Goal: Task Accomplishment & Management: Use online tool/utility

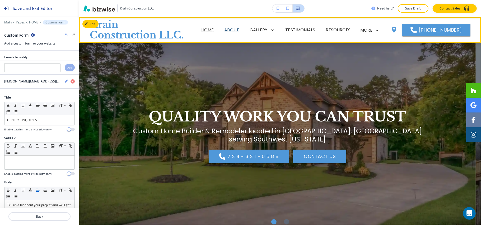
click at [238, 33] on p "ABOUT" at bounding box center [231, 30] width 15 height 6
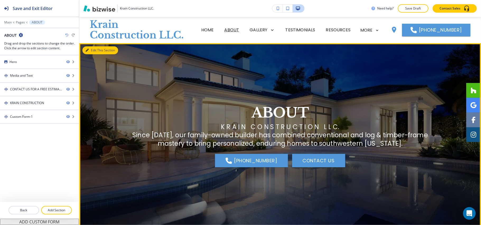
click at [90, 51] on button "Edit This Section" at bounding box center [100, 50] width 36 height 8
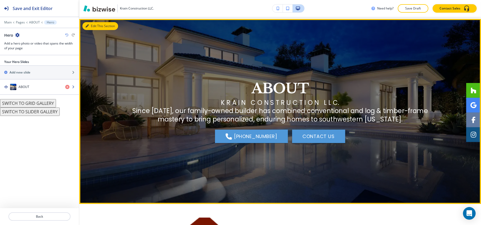
scroll to position [26, 0]
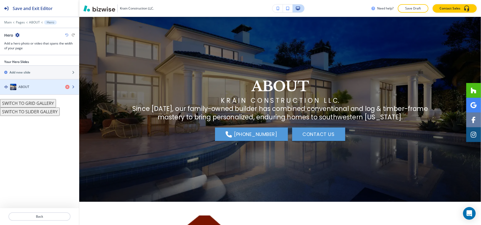
click at [35, 90] on div "ABOUT" at bounding box center [30, 87] width 61 height 6
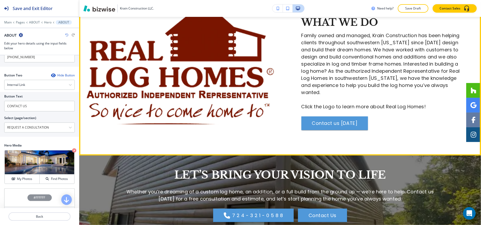
scroll to position [202, 0]
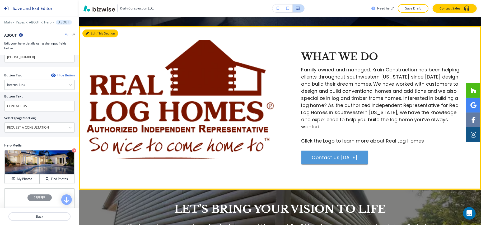
click at [88, 31] on button "Edit This Section" at bounding box center [100, 34] width 36 height 8
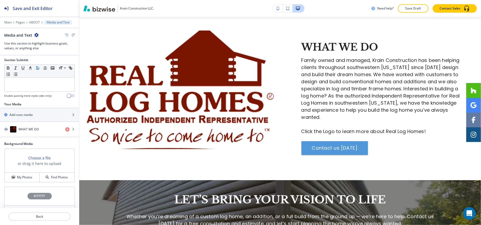
scroll to position [98, 0]
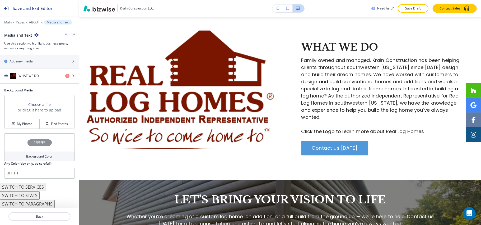
click at [41, 83] on div "button" at bounding box center [39, 83] width 79 height 1
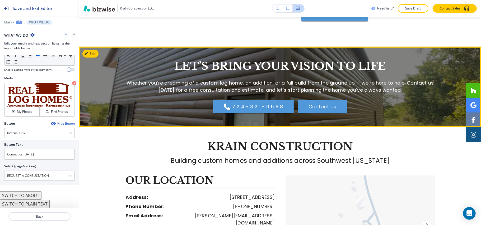
scroll to position [353, 0]
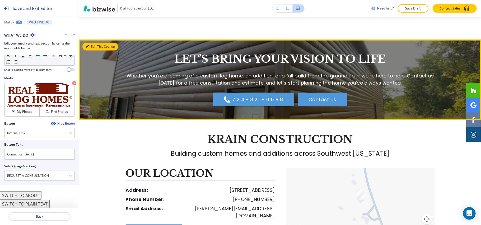
click at [88, 45] on button "Edit This Section" at bounding box center [100, 47] width 36 height 8
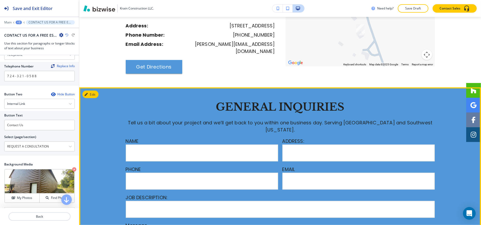
scroll to position [516, 0]
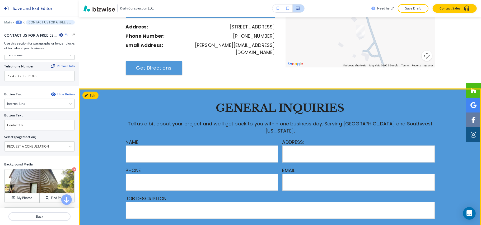
click at [92, 92] on button "Edit" at bounding box center [90, 96] width 16 height 8
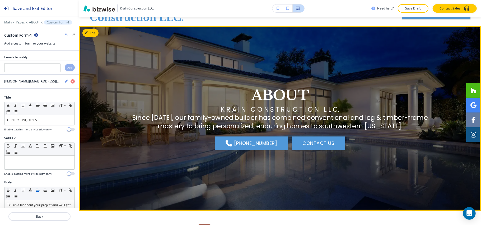
scroll to position [0, 0]
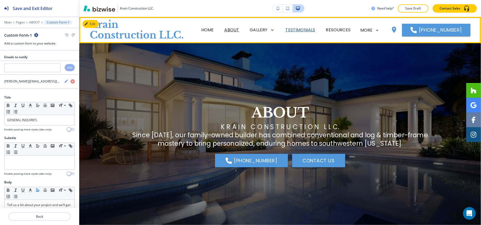
click at [288, 31] on p "TESTIMONIALS" at bounding box center [300, 30] width 30 height 6
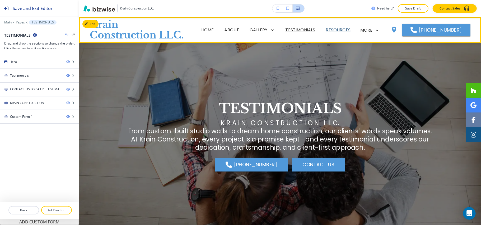
click at [339, 30] on p "RESOURCES" at bounding box center [338, 30] width 25 height 6
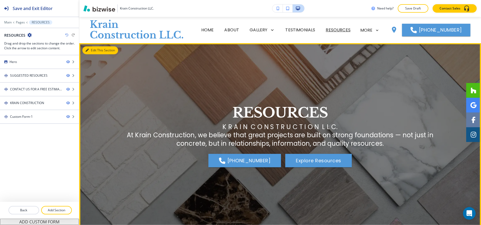
click at [92, 47] on button "Edit This Section" at bounding box center [100, 50] width 36 height 8
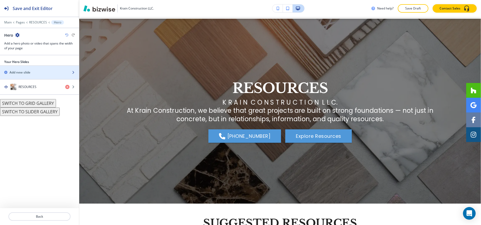
scroll to position [26, 0]
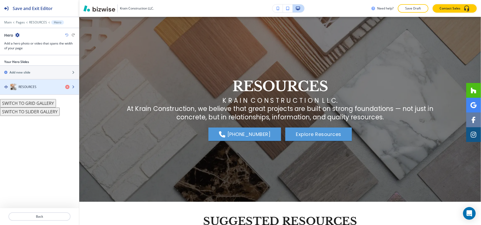
click at [26, 88] on h4 "RESOURCES" at bounding box center [27, 87] width 18 height 5
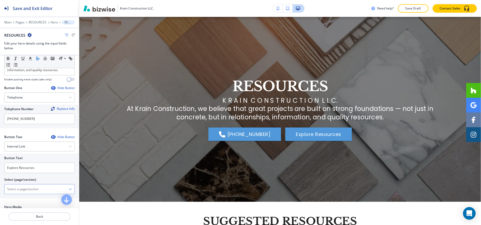
scroll to position [141, 0]
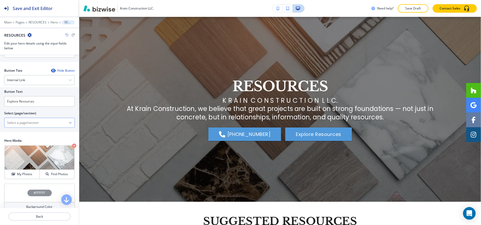
click at [33, 128] on \(page\/section\) "Manual Input" at bounding box center [36, 123] width 64 height 9
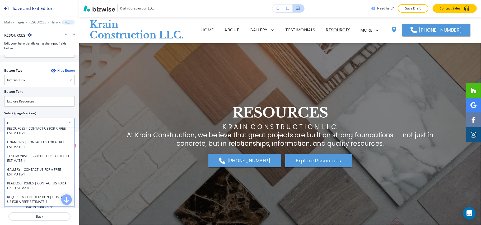
scroll to position [21, 0]
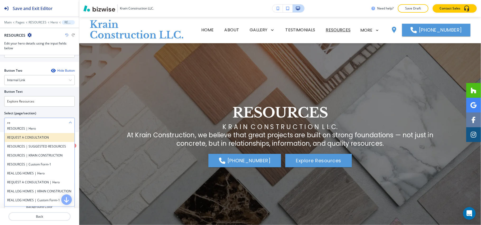
click at [15, 140] on h4 "REQUEST A CONSULTATION" at bounding box center [39, 137] width 65 height 5
type \(page\/section\) "REQUEST A CONSULTATION"
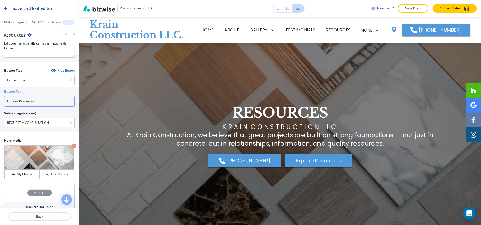
drag, startPoint x: 37, startPoint y: 105, endPoint x: 0, endPoint y: 105, distance: 37.2
click at [0, 105] on div "Button Text Explore Resources Select (page/section) REQUEST A CONSULTATION RESO…" at bounding box center [39, 109] width 79 height 45
paste input "CONTACT US"
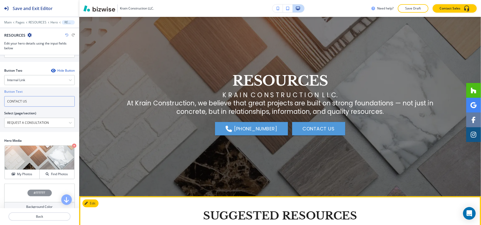
scroll to position [70, 0]
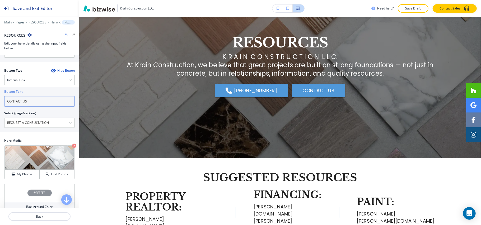
type input "CONTACT US"
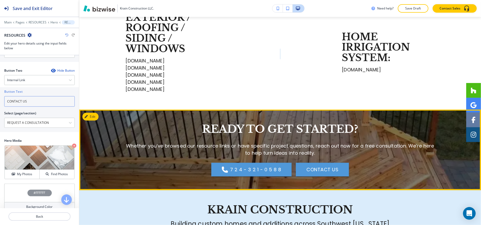
scroll to position [457, 0]
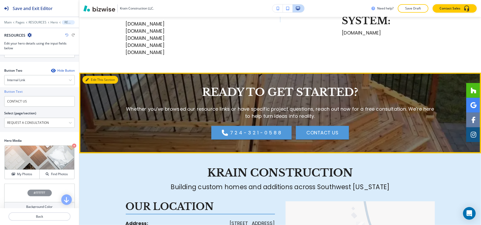
click at [89, 77] on button "Edit This Section" at bounding box center [100, 80] width 36 height 8
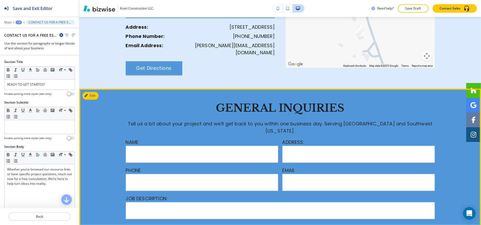
scroll to position [584, 0]
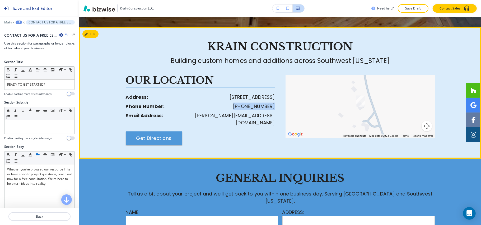
drag, startPoint x: 274, startPoint y: 106, endPoint x: 234, endPoint y: 106, distance: 40.1
click at [234, 106] on div "OUR LOCATION Address: [STREET_ADDRESS] Phone Number: [PHONE_NUMBER] Email Addre…" at bounding box center [203, 110] width 154 height 70
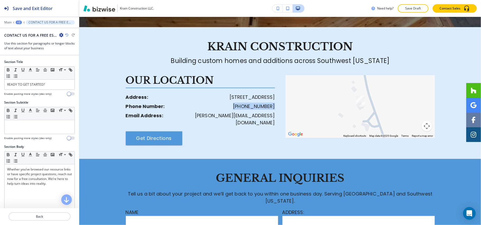
copy p "[PHONE_NUMBER]"
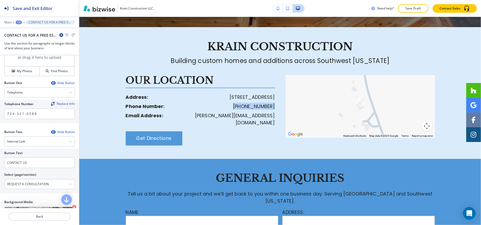
scroll to position [211, 0]
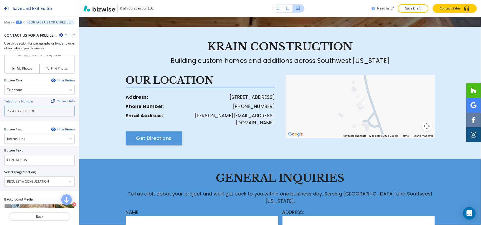
drag, startPoint x: 5, startPoint y: 114, endPoint x: 17, endPoint y: 115, distance: 11.6
click at [0, 113] on div "Telephone Number Replace Info 7 2 4 - 3 2 1 - 0 5 8 8" at bounding box center [39, 109] width 79 height 24
paste input "[PHONE_NUMBER]"
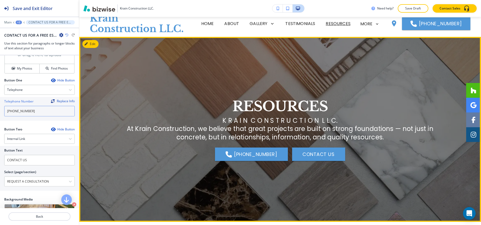
scroll to position [0, 0]
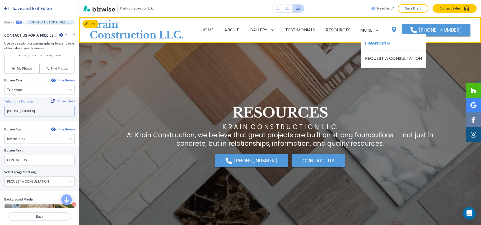
type input "[PHONE_NUMBER]"
click at [373, 46] on p "FINANCING" at bounding box center [393, 43] width 57 height 15
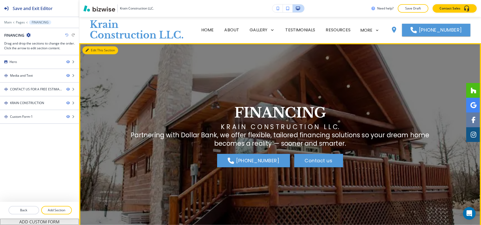
click at [94, 50] on button "Edit This Section" at bounding box center [100, 50] width 36 height 8
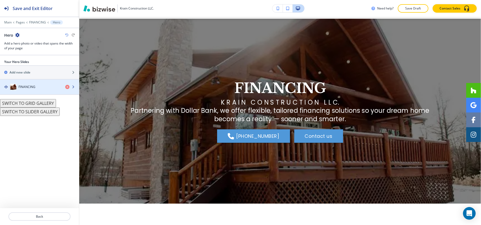
scroll to position [26, 0]
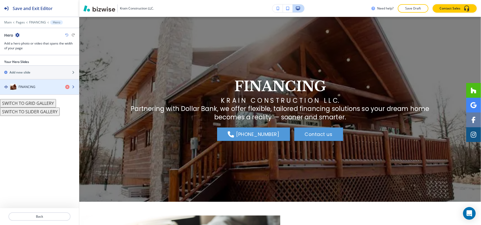
click at [41, 88] on div "FINANCING" at bounding box center [30, 87] width 61 height 6
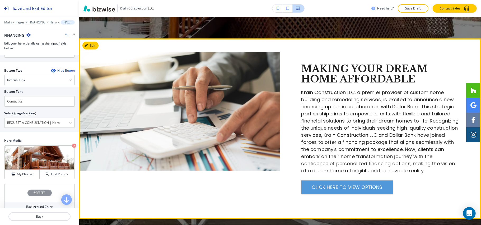
scroll to position [202, 0]
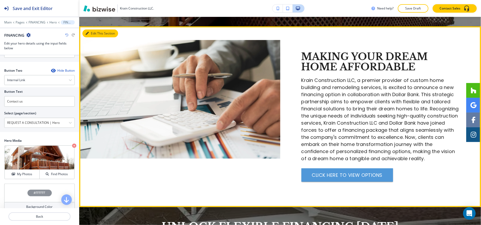
click at [92, 31] on button "Edit This Section" at bounding box center [100, 34] width 36 height 8
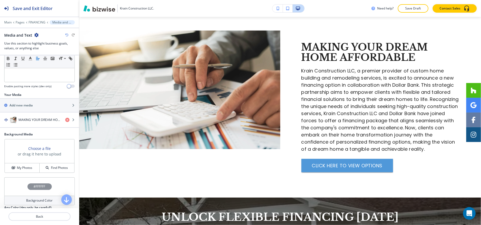
scroll to position [98, 0]
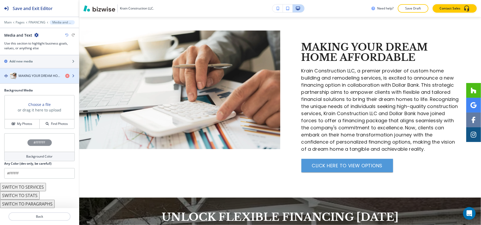
click at [34, 73] on div "MAKING YOUR DREAM HOME AFFORDABLE" at bounding box center [30, 76] width 61 height 6
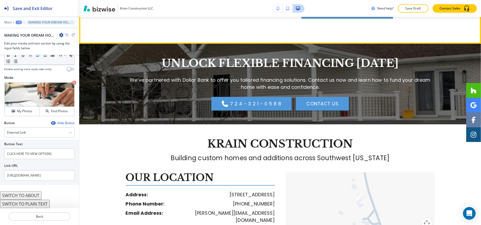
scroll to position [366, 0]
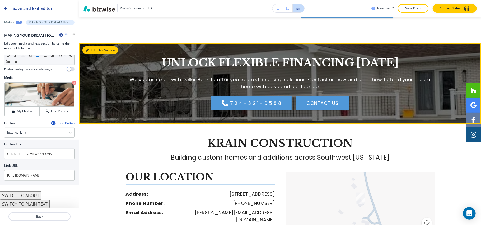
click at [92, 52] on button "Edit This Section" at bounding box center [100, 50] width 36 height 8
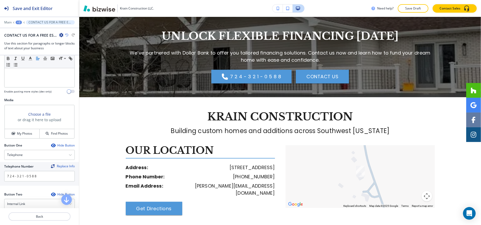
scroll to position [246, 0]
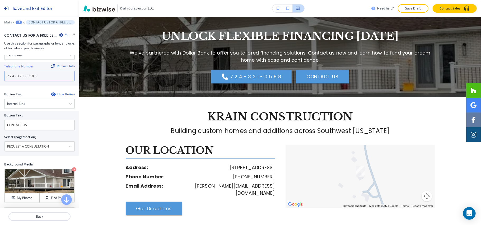
drag, startPoint x: 39, startPoint y: 76, endPoint x: 0, endPoint y: 76, distance: 39.3
click at [0, 76] on div "Telephone Number Replace Info 7 2 4 - 3 2 1 - 0 5 8 8" at bounding box center [39, 74] width 79 height 24
paste input "[PHONE_NUMBER]"
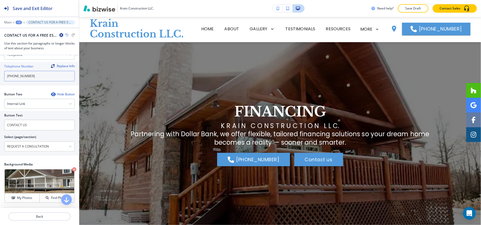
scroll to position [0, 0]
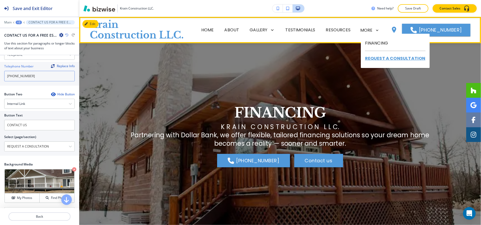
type input "[PHONE_NUMBER]"
click at [380, 59] on p "REQUEST A CONSULTATION" at bounding box center [395, 58] width 60 height 15
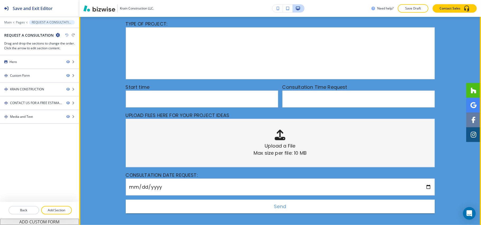
scroll to position [211, 0]
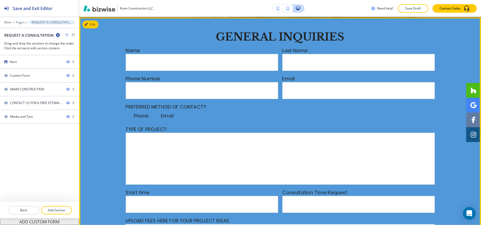
click at [127, 116] on input "Phone" at bounding box center [128, 117] width 11 height 11
checkbox input "true"
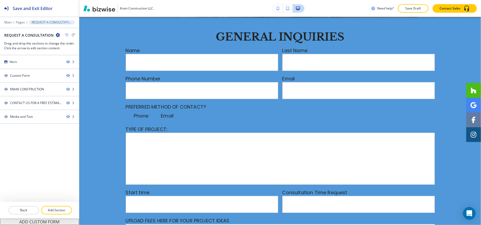
click at [92, 23] on div "Edit GENERAL INQUIRIES Name Last Name Phone Number Email PREFERRED METHOD OF CO…" at bounding box center [280, 175] width 402 height 316
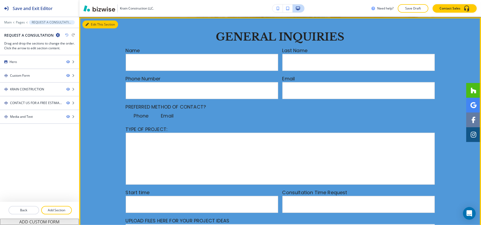
click at [86, 25] on icon "button" at bounding box center [87, 24] width 3 height 3
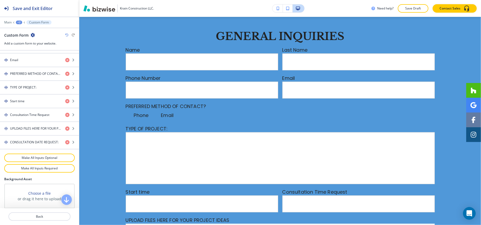
scroll to position [349, 0]
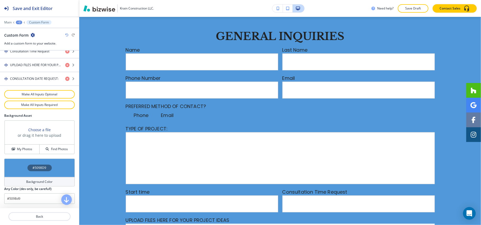
click at [22, 165] on div "#5098D9" at bounding box center [39, 168] width 70 height 18
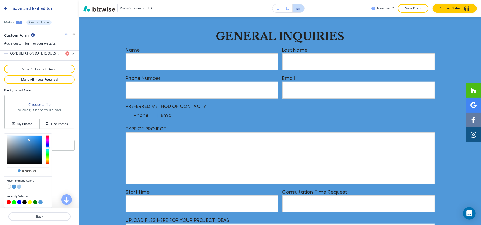
click at [18, 187] on button "button" at bounding box center [19, 187] width 4 height 4
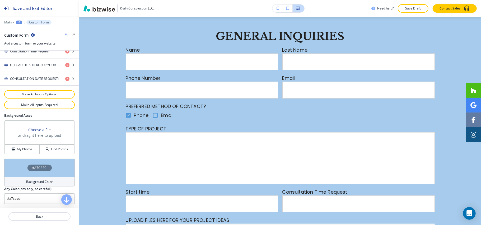
click at [11, 168] on div "#A7CBEC" at bounding box center [39, 168] width 70 height 18
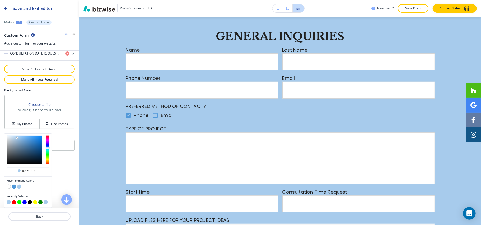
click at [8, 186] on button "button" at bounding box center [9, 187] width 4 height 4
type input "#FFFFFF"
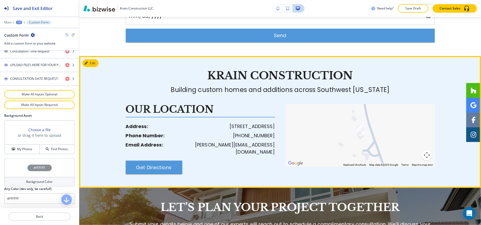
scroll to position [528, 0]
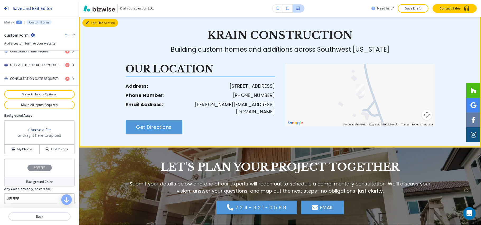
click at [103, 25] on button "Edit This Section" at bounding box center [100, 23] width 36 height 8
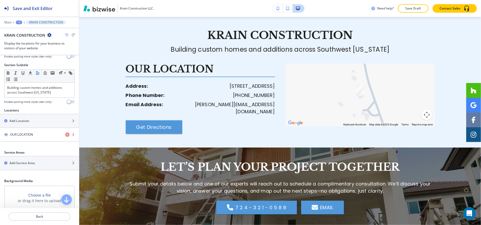
scroll to position [105, 0]
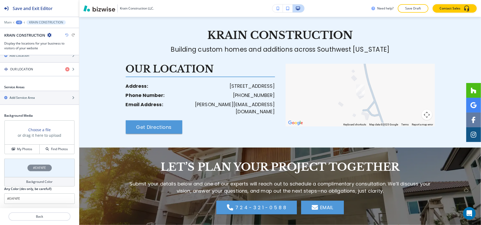
click at [12, 168] on div "#EAF4FE" at bounding box center [39, 168] width 70 height 18
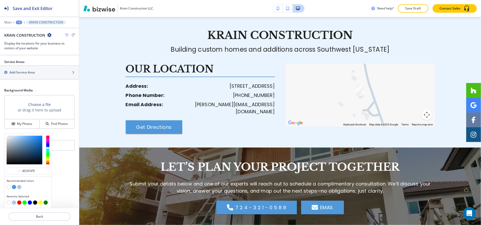
click at [9, 187] on button "button" at bounding box center [9, 187] width 4 height 4
type input "#FFFFFF"
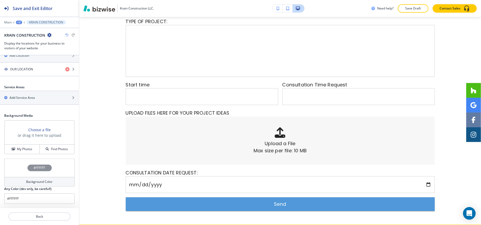
scroll to position [317, 0]
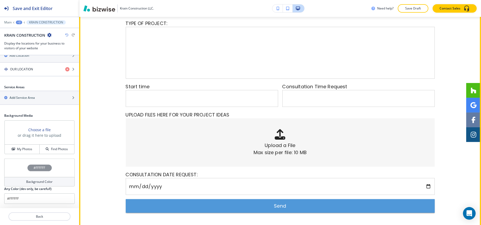
click at [320, 99] on input "text" at bounding box center [358, 99] width 152 height 16
click at [173, 99] on input "text" at bounding box center [202, 99] width 152 height 16
click at [226, 99] on input "text" at bounding box center [202, 99] width 152 height 16
click at [314, 99] on input "text" at bounding box center [358, 99] width 152 height 16
click at [195, 99] on input "text" at bounding box center [202, 99] width 152 height 16
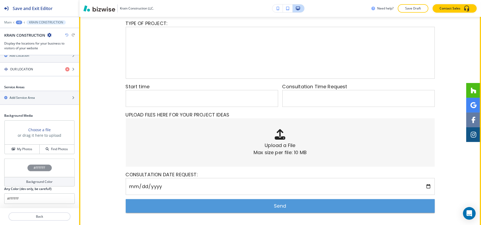
click at [161, 91] on input "text" at bounding box center [202, 99] width 152 height 16
click at [157, 98] on input "text" at bounding box center [202, 99] width 152 height 16
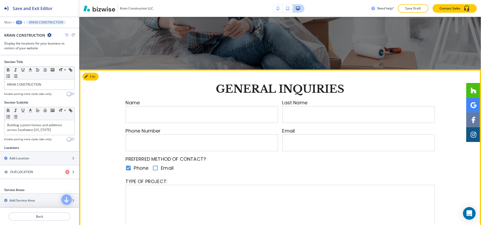
scroll to position [141, 0]
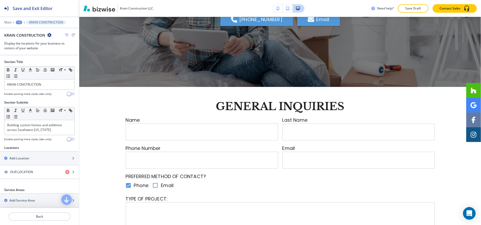
scroll to position [105, 0]
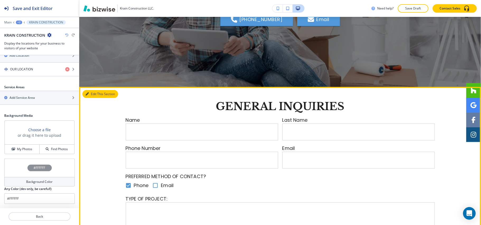
click at [92, 94] on button "Edit This Section" at bounding box center [100, 94] width 36 height 8
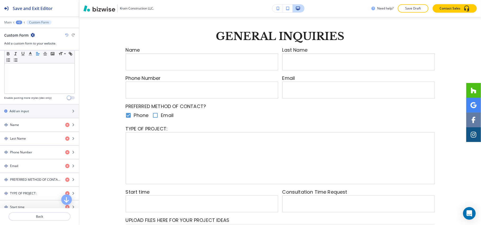
scroll to position [176, 0]
click at [34, 113] on div "Add an input" at bounding box center [33, 110] width 67 height 5
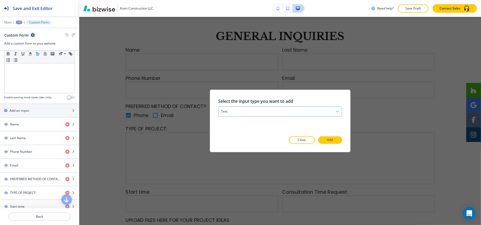
click at [258, 113] on div "text" at bounding box center [279, 112] width 123 height 10
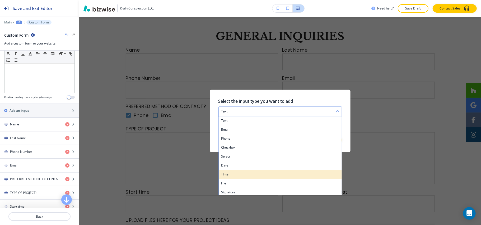
click at [232, 171] on div "time" at bounding box center [279, 175] width 123 height 9
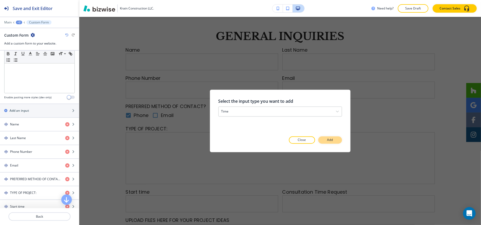
click at [335, 139] on button "Add" at bounding box center [330, 140] width 24 height 7
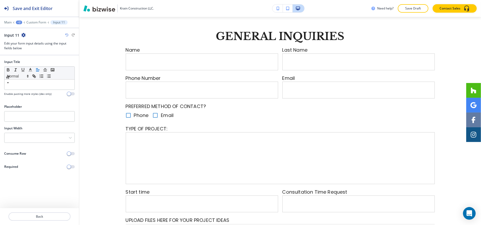
checkbox input "false"
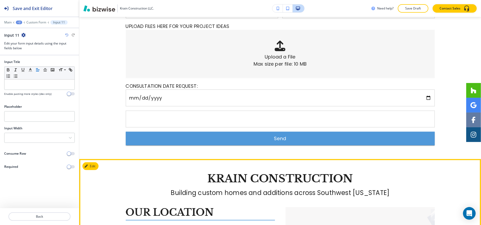
scroll to position [395, 0]
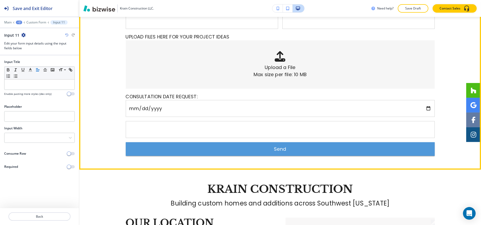
click at [176, 129] on input "text" at bounding box center [280, 130] width 308 height 16
click at [296, 133] on input "text" at bounding box center [280, 130] width 308 height 16
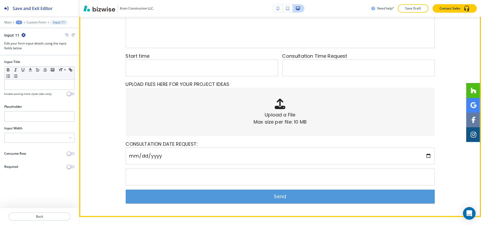
scroll to position [360, 0]
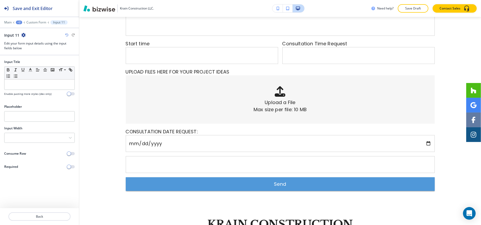
click at [23, 34] on icon "button" at bounding box center [23, 35] width 4 height 4
click at [38, 62] on p "Delete Input 11" at bounding box center [38, 63] width 27 height 5
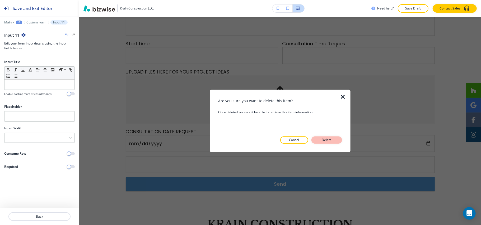
click at [330, 141] on p "Delete" at bounding box center [326, 140] width 13 height 5
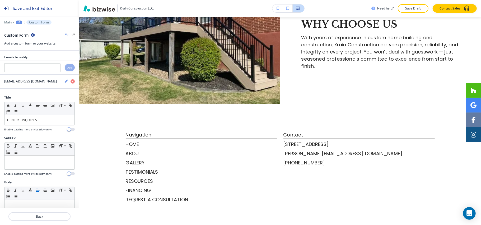
scroll to position [816, 0]
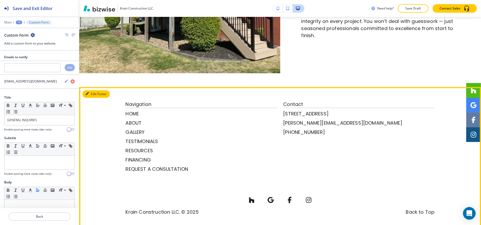
click at [92, 90] on button "Edit Footer" at bounding box center [95, 94] width 27 height 8
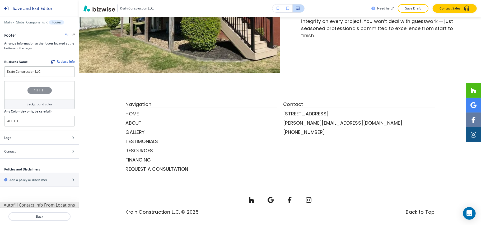
click at [13, 88] on div "#FFFFFF" at bounding box center [39, 90] width 70 height 18
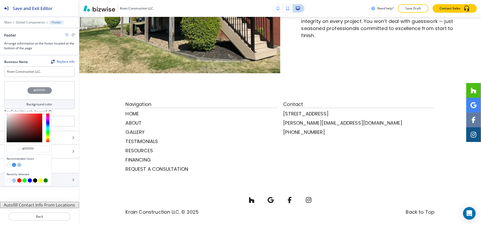
click at [36, 180] on button "button" at bounding box center [35, 181] width 4 height 4
type input "#000000"
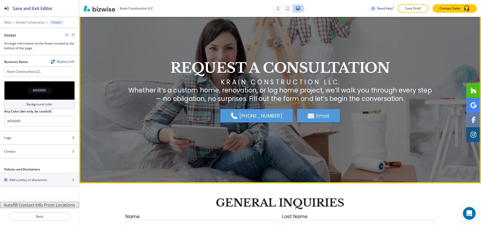
scroll to position [0, 0]
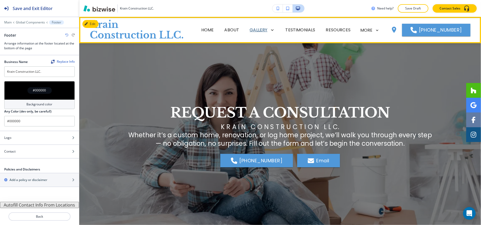
click at [269, 30] on icon at bounding box center [270, 29] width 7 height 7
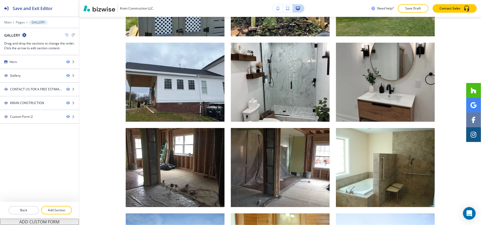
scroll to position [2480, 0]
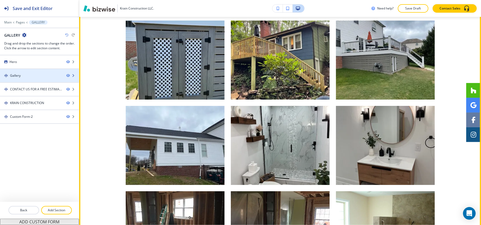
click at [38, 77] on div "Gallery" at bounding box center [31, 75] width 62 height 5
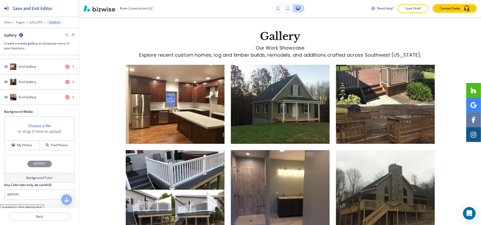
scroll to position [1729, 0]
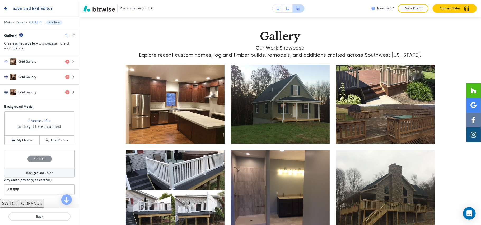
click at [34, 24] on p "GALLERY" at bounding box center [35, 23] width 13 height 4
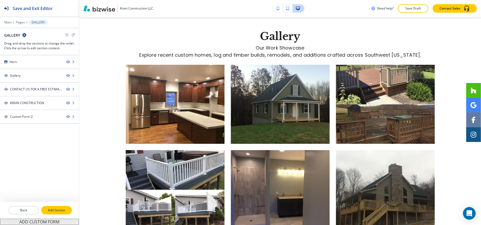
click at [50, 211] on p "Add Section" at bounding box center [57, 210] width 30 height 5
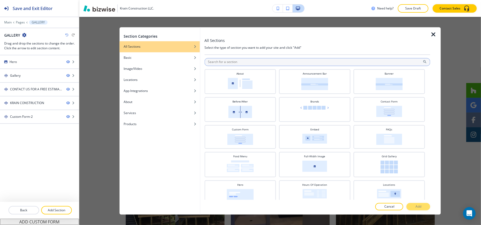
click at [253, 64] on input "text" at bounding box center [317, 62] width 226 height 8
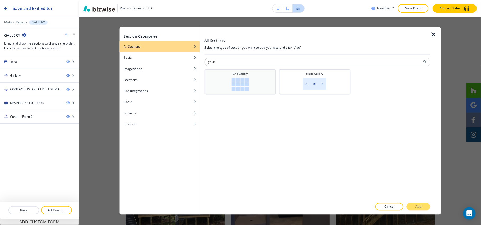
type input "gakk"
click at [253, 87] on div "Grid Gallery" at bounding box center [240, 81] width 66 height 19
click at [414, 205] on button "Add" at bounding box center [418, 207] width 24 height 7
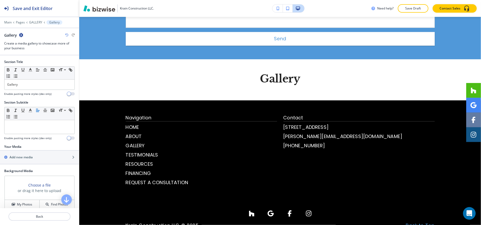
click at [35, 20] on div "Main Pages GALLERY Gallery" at bounding box center [39, 22] width 70 height 4
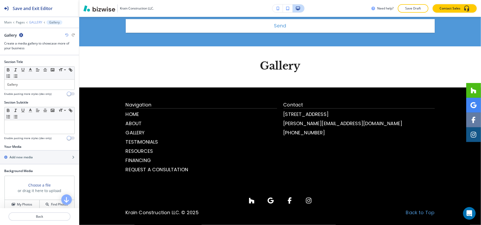
click at [34, 22] on p "GALLERY" at bounding box center [35, 23] width 13 height 4
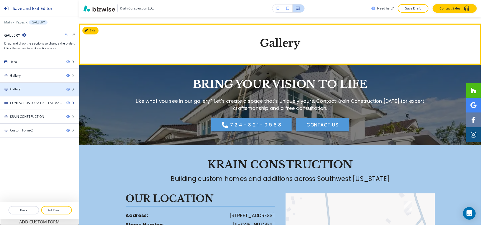
scroll to position [3346, 0]
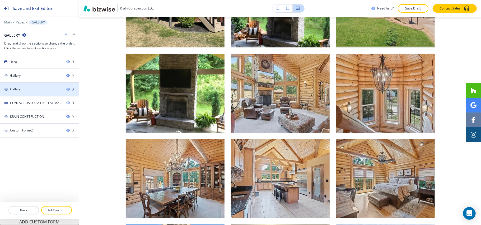
click at [16, 92] on div "Gallery" at bounding box center [15, 89] width 11 height 5
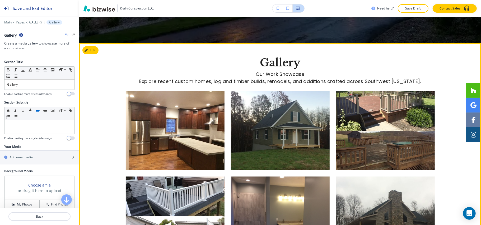
scroll to position [176, 0]
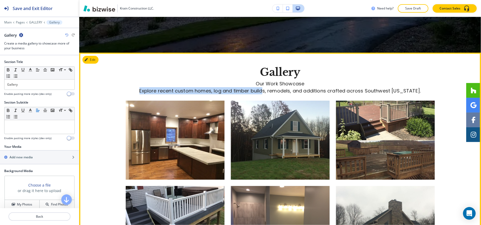
drag, startPoint x: 120, startPoint y: 88, endPoint x: 260, endPoint y: 91, distance: 139.7
drag, startPoint x: 250, startPoint y: 83, endPoint x: 441, endPoint y: 91, distance: 190.5
copy p "Our Work Showcase Explore recent custom homes, log and timber builds, remodels,…"
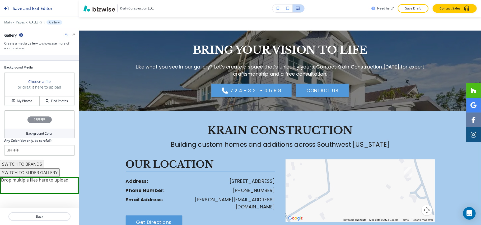
scroll to position [119, 0]
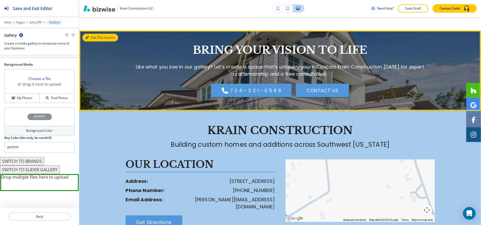
click at [90, 36] on button "Edit This Section" at bounding box center [100, 38] width 36 height 8
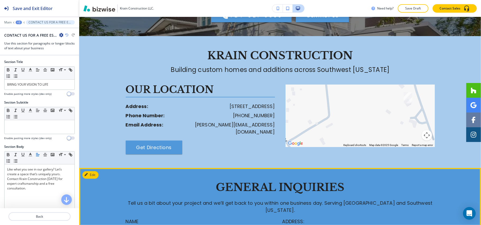
scroll to position [3479, 0]
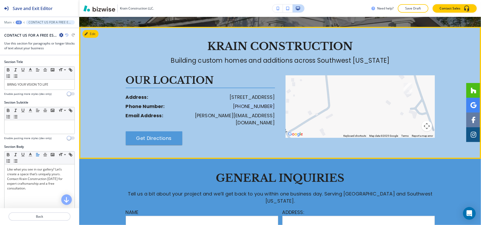
drag, startPoint x: 277, startPoint y: 104, endPoint x: 234, endPoint y: 103, distance: 43.0
click at [234, 103] on div "OUR LOCATION Address: [STREET_ADDRESS] Phone Number: [PHONE_NUMBER] Email Addre…" at bounding box center [203, 110] width 154 height 70
copy p "[PHONE_NUMBER]"
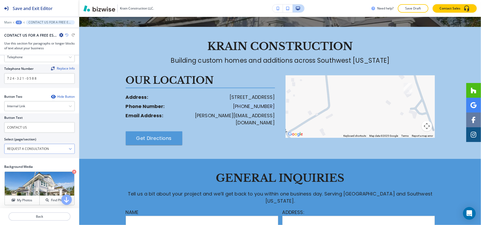
scroll to position [246, 0]
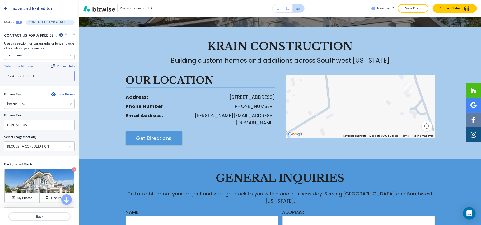
drag, startPoint x: 46, startPoint y: 75, endPoint x: 0, endPoint y: 75, distance: 46.5
click at [0, 75] on div "Telephone Number Replace Info 7 2 4 - 3 2 1 - 0 5 8 8" at bounding box center [39, 74] width 79 height 24
paste input "[PHONE_NUMBER]"
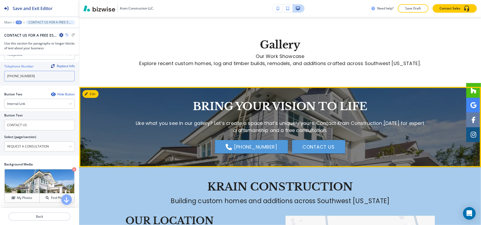
scroll to position [3267, 0]
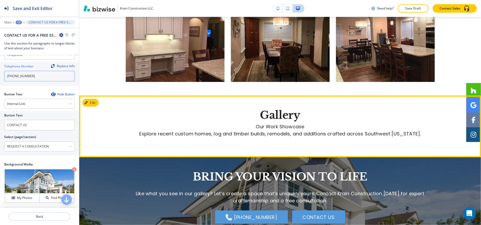
type input "[PHONE_NUMBER]"
click at [90, 101] on button "Edit" at bounding box center [90, 103] width 16 height 8
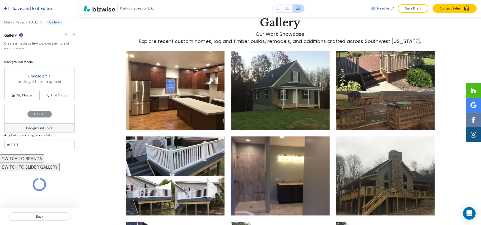
scroll to position [132, 0]
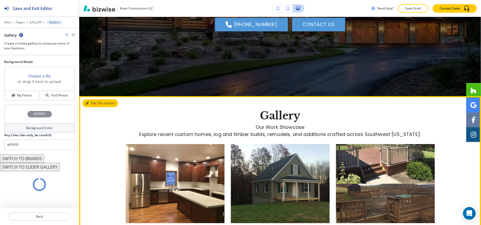
click at [92, 102] on button "Edit This Section" at bounding box center [100, 104] width 36 height 8
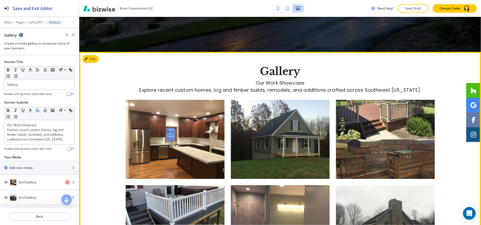
scroll to position [212, 0]
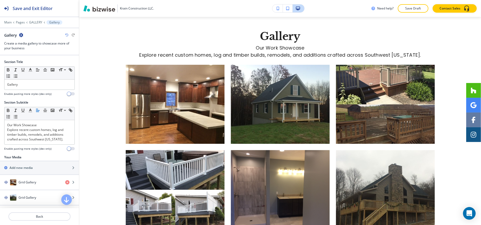
click at [19, 35] on icon "button" at bounding box center [21, 35] width 4 height 4
click at [29, 62] on p "Delete Section" at bounding box center [35, 63] width 27 height 5
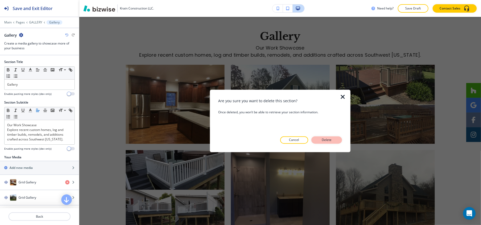
click at [321, 139] on p "Delete" at bounding box center [326, 140] width 13 height 5
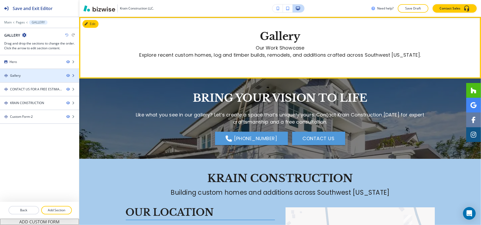
click at [27, 74] on div "Gallery" at bounding box center [31, 75] width 62 height 5
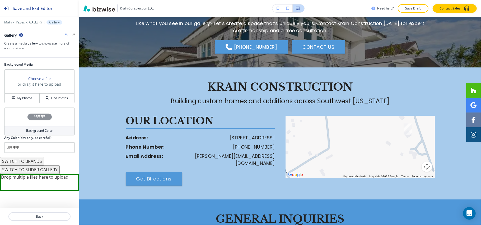
scroll to position [4802, 0]
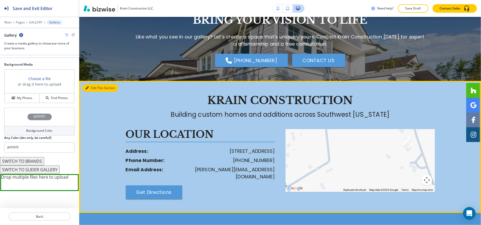
click at [94, 87] on button "Edit This Section" at bounding box center [100, 88] width 36 height 8
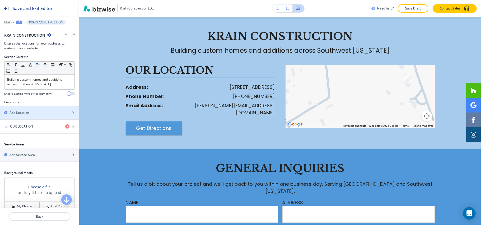
scroll to position [105, 0]
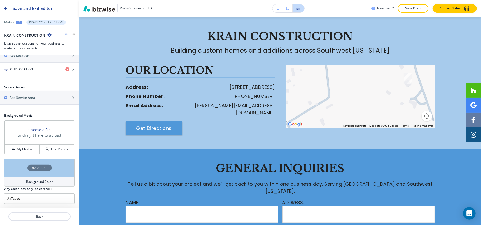
click at [19, 168] on div "#A7CBEC" at bounding box center [39, 168] width 70 height 18
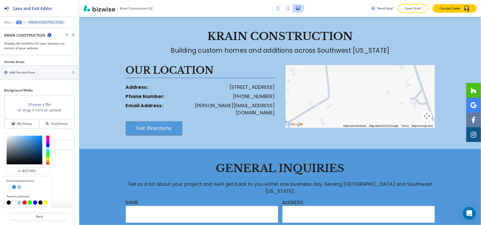
click at [8, 187] on button "button" at bounding box center [9, 187] width 4 height 4
type input "#FFFFFF"
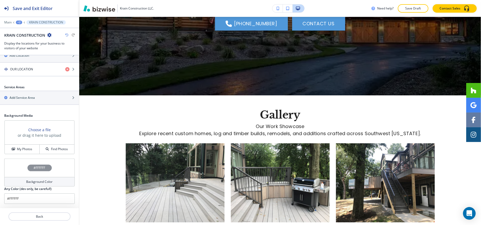
scroll to position [0, 0]
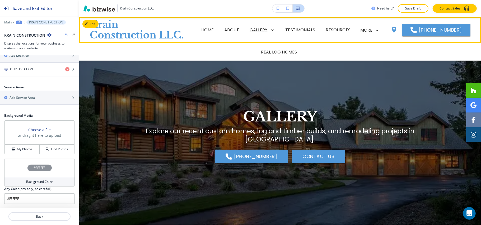
click at [272, 49] on div "REAL LOG HOMES" at bounding box center [280, 51] width 402 height 17
click at [272, 50] on p "REAL LOG HOMES" at bounding box center [279, 52] width 36 height 6
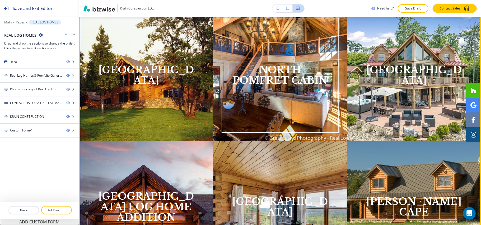
scroll to position [211, 0]
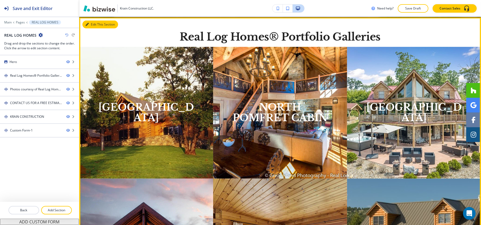
click at [97, 23] on button "Edit This Section" at bounding box center [100, 25] width 36 height 8
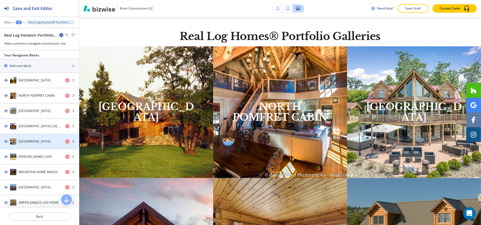
scroll to position [70, 0]
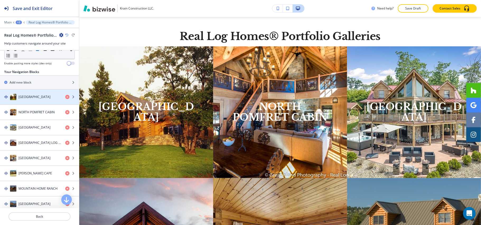
click at [30, 98] on h4 "[GEOGRAPHIC_DATA]" at bounding box center [34, 97] width 32 height 5
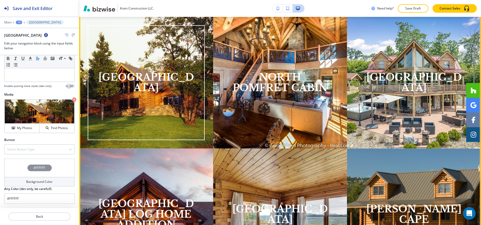
scroll to position [136, 0]
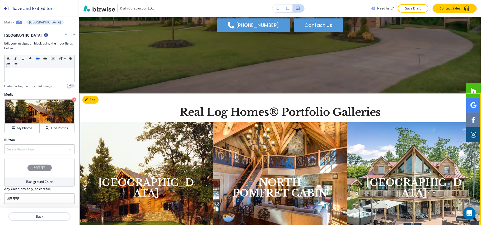
click at [94, 98] on button "Edit This Section" at bounding box center [100, 100] width 36 height 8
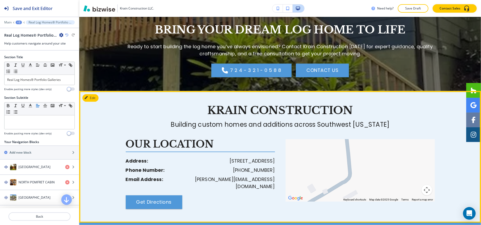
scroll to position [986, 0]
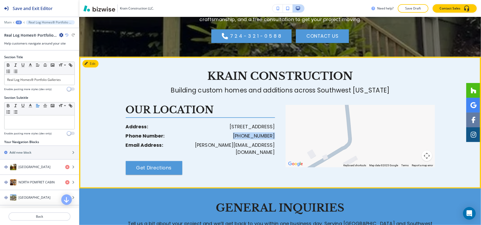
drag, startPoint x: 273, startPoint y: 134, endPoint x: 247, endPoint y: 134, distance: 26.4
click at [232, 135] on div "OUR LOCATION Address: [STREET_ADDRESS] Phone Number: [PHONE_NUMBER] Email Addre…" at bounding box center [203, 140] width 154 height 70
copy p "[PHONE_NUMBER]"
click at [96, 64] on button "Edit" at bounding box center [90, 64] width 16 height 8
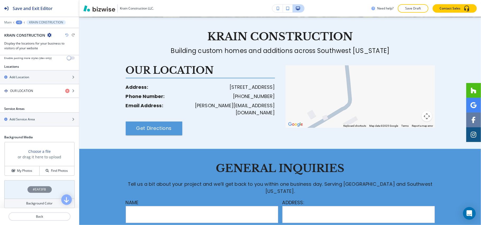
scroll to position [70, 0]
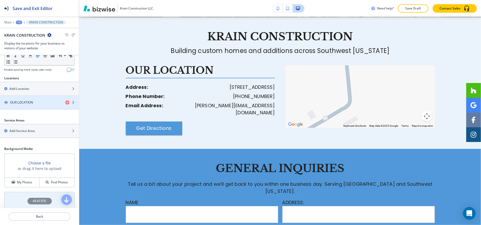
click at [24, 99] on div "button" at bounding box center [39, 98] width 79 height 4
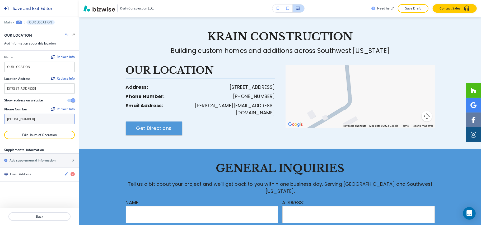
drag, startPoint x: 43, startPoint y: 120, endPoint x: 0, endPoint y: 125, distance: 42.7
click at [0, 125] on div "Name Replace Info OUR LOCATION Location Address Replace Info [STREET_ADDRESS] […" at bounding box center [39, 91] width 79 height 80
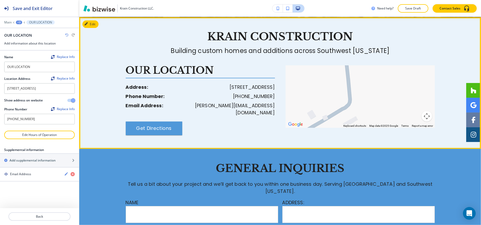
drag, startPoint x: 30, startPoint y: 125, endPoint x: 242, endPoint y: 106, distance: 213.3
click at [242, 106] on p "[PERSON_NAME][EMAIL_ADDRESS][DOMAIN_NAME]" at bounding box center [220, 109] width 110 height 14
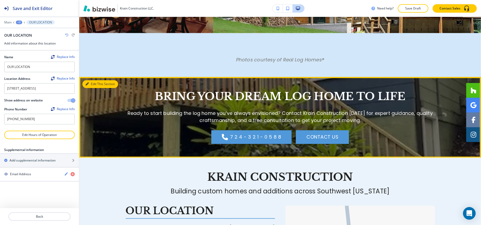
click at [101, 82] on button "Edit This Section" at bounding box center [100, 84] width 36 height 8
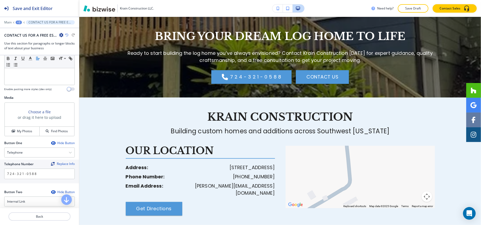
scroll to position [246, 0]
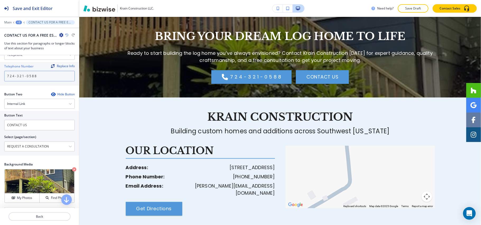
drag, startPoint x: 41, startPoint y: 80, endPoint x: 0, endPoint y: 81, distance: 41.2
click at [0, 81] on div "Telephone Number Replace Info 7 2 4 - 3 2 1 - 0 5 8 8" at bounding box center [39, 74] width 79 height 24
paste input "[PHONE_NUMBER]"
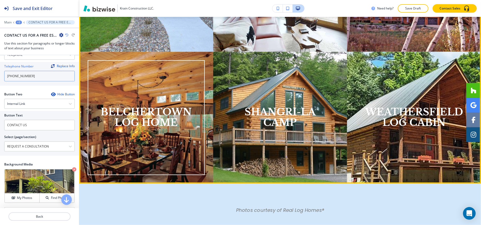
scroll to position [805, 0]
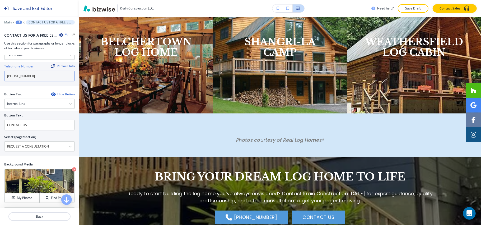
type input "[PHONE_NUMBER]"
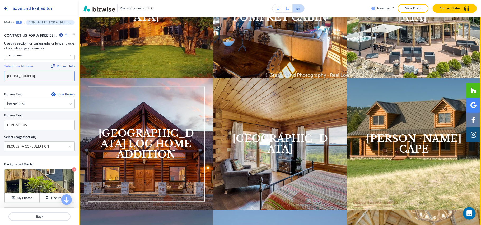
scroll to position [206, 0]
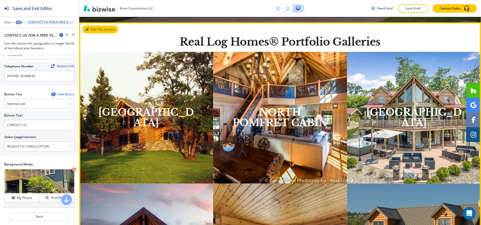
click at [88, 31] on icon "button" at bounding box center [87, 29] width 3 height 3
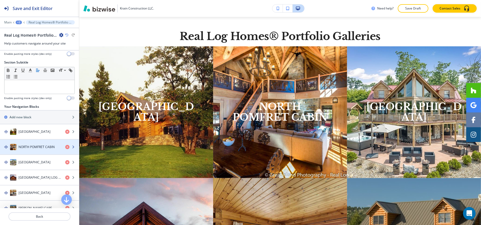
scroll to position [35, 0]
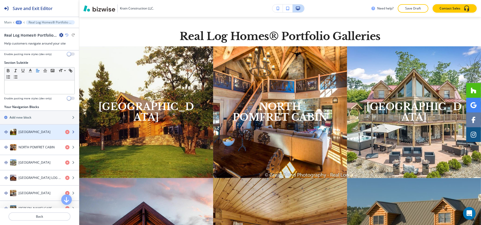
click at [38, 137] on div "button" at bounding box center [39, 137] width 79 height 4
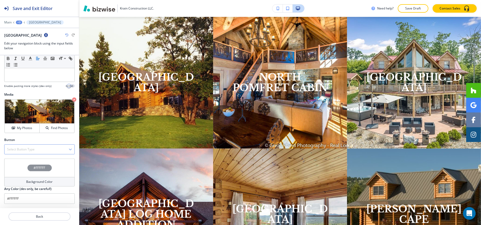
scroll to position [108, 0]
click at [37, 148] on div "Select Button Type" at bounding box center [39, 150] width 70 height 10
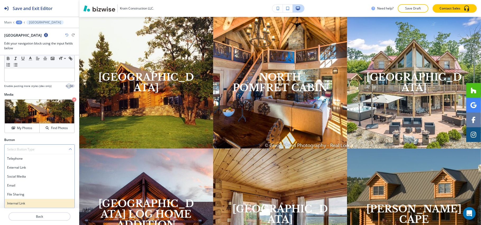
click at [18, 204] on h4 "Internal Link" at bounding box center [39, 203] width 65 height 5
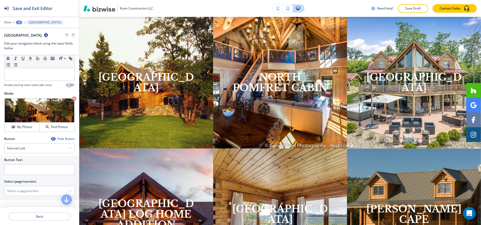
click at [31, 156] on div "Button Hide Button Internal Link Telephone External Link Social Media Email Fil…" at bounding box center [39, 170] width 70 height 66
click at [31, 151] on div "Internal Link" at bounding box center [39, 149] width 70 height 10
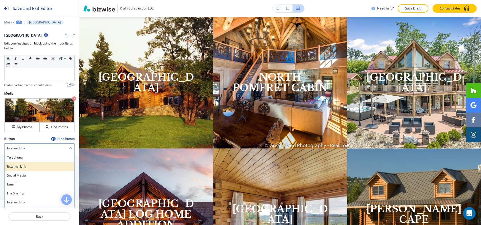
click at [27, 166] on h4 "External Link" at bounding box center [39, 166] width 65 height 5
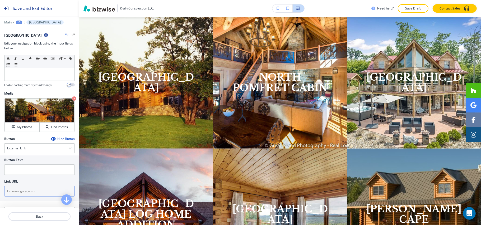
click at [21, 194] on input "text" at bounding box center [39, 191] width 70 height 11
paste input "[URL][DOMAIN_NAME]"
type input "[URL][DOMAIN_NAME]"
click at [25, 172] on input "text" at bounding box center [39, 170] width 70 height 11
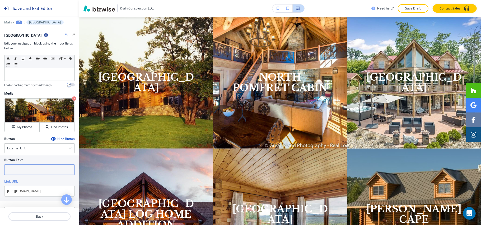
scroll to position [0, 0]
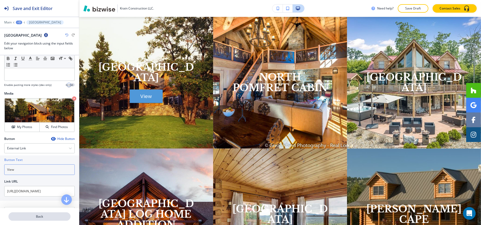
type input "View"
click at [37, 217] on p "Back" at bounding box center [39, 217] width 61 height 5
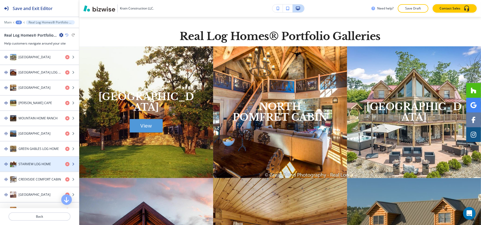
scroll to position [70, 0]
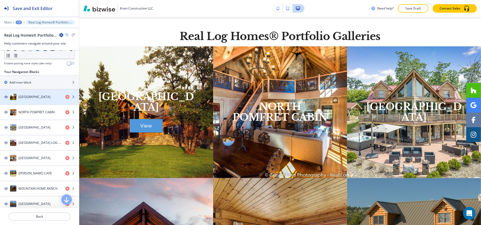
click at [31, 99] on h4 "[GEOGRAPHIC_DATA]" at bounding box center [34, 97] width 32 height 5
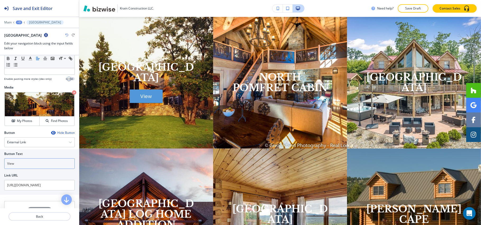
scroll to position [141, 0]
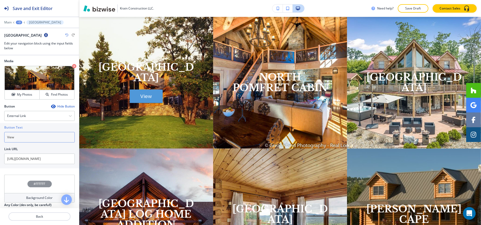
drag, startPoint x: 32, startPoint y: 143, endPoint x: 0, endPoint y: 141, distance: 31.7
click at [0, 141] on div "Button Text View Link URL [URL][DOMAIN_NAME]" at bounding box center [39, 145] width 79 height 45
type input "Check Details"
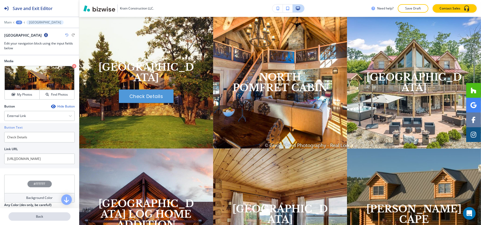
click at [40, 216] on p "Back" at bounding box center [39, 217] width 61 height 5
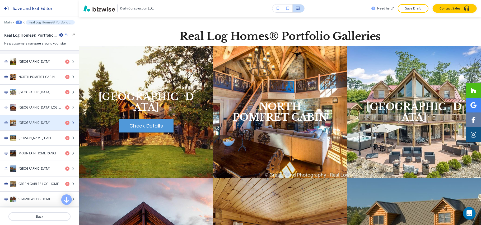
scroll to position [35, 0]
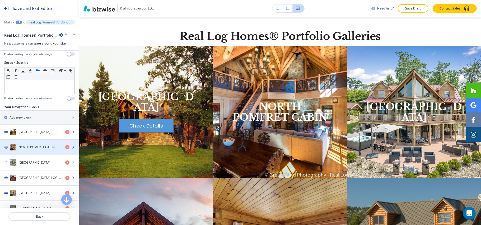
click at [31, 147] on h4 "NORTH POMFRET CABIN" at bounding box center [36, 147] width 36 height 5
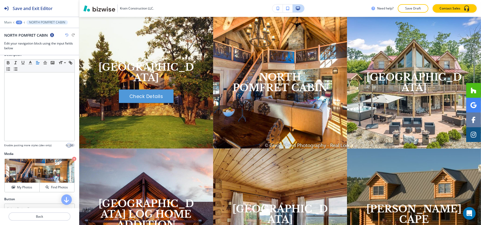
scroll to position [108, 0]
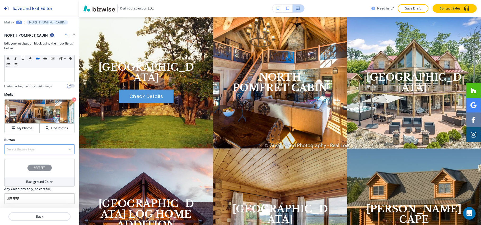
click at [43, 145] on div "Select Button Type Telephone External Link Social Media Email File Sharing Inte…" at bounding box center [39, 150] width 70 height 10
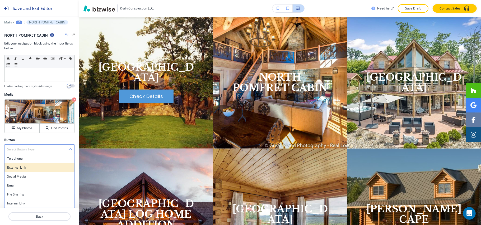
click at [25, 166] on h4 "External Link" at bounding box center [39, 168] width 65 height 5
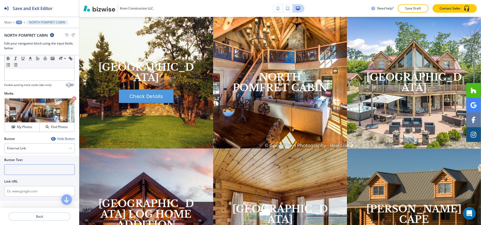
click at [28, 174] on input "text" at bounding box center [39, 170] width 70 height 11
paste input "Check Details"
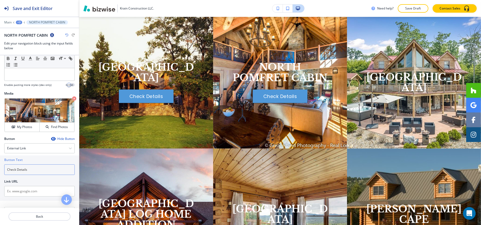
type input "Check Details"
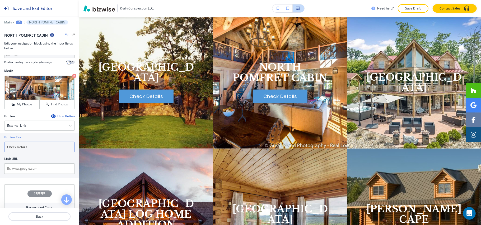
scroll to position [158, 0]
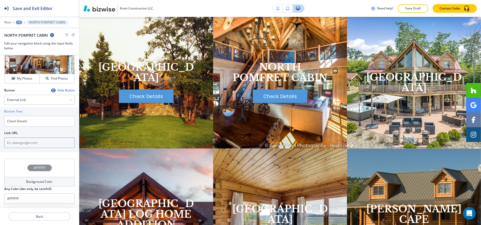
click at [23, 146] on input "text" at bounding box center [39, 143] width 70 height 11
paste input "[URL][DOMAIN_NAME]"
type input "[URL][DOMAIN_NAME]"
click at [31, 215] on p "Back" at bounding box center [39, 217] width 61 height 5
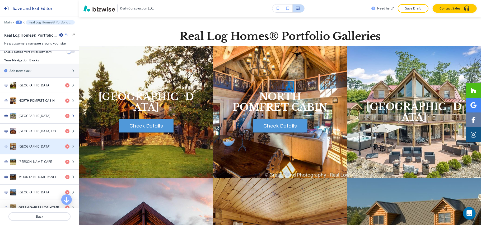
scroll to position [70, 0]
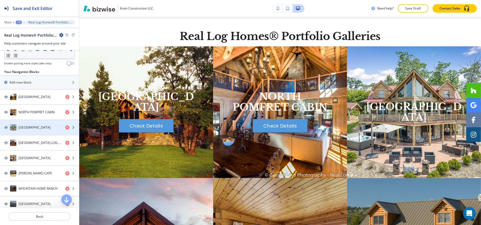
click at [32, 127] on h4 "[GEOGRAPHIC_DATA]" at bounding box center [34, 127] width 32 height 5
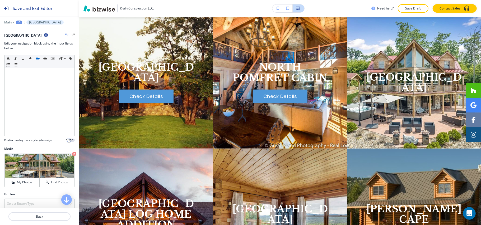
scroll to position [108, 0]
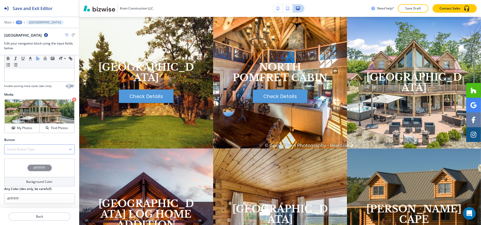
click at [36, 153] on div "Select Button Type" at bounding box center [39, 150] width 70 height 10
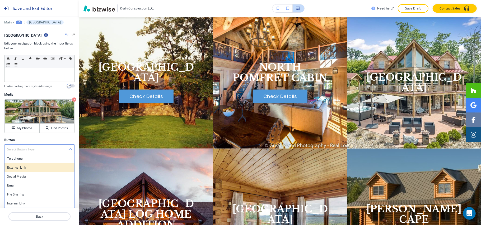
click at [28, 170] on div "External Link" at bounding box center [39, 167] width 70 height 9
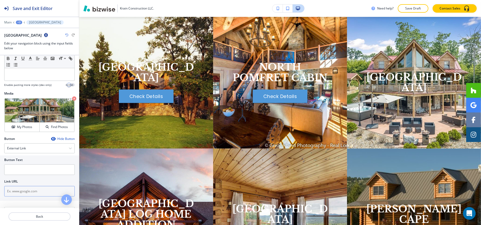
click at [19, 193] on input "text" at bounding box center [39, 191] width 70 height 11
paste input "[URL][DOMAIN_NAME]"
type input "[URL][DOMAIN_NAME]"
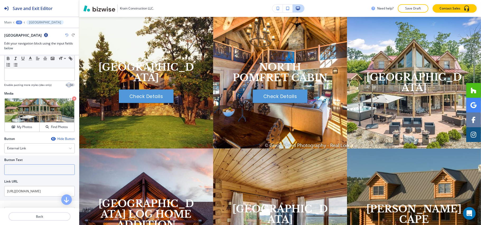
click at [35, 175] on input "text" at bounding box center [39, 170] width 70 height 11
paste input "Check Details"
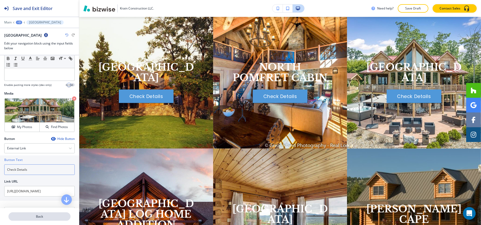
type input "Check Details"
click at [36, 215] on p "Back" at bounding box center [39, 217] width 61 height 5
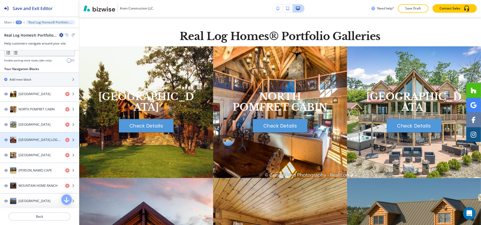
scroll to position [70, 0]
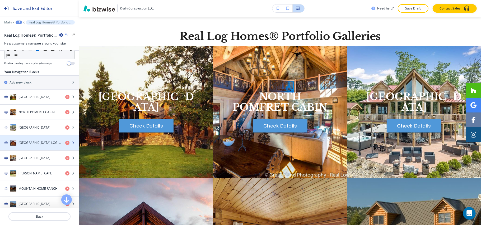
click at [33, 145] on h4 "[GEOGRAPHIC_DATA] LOG HOME ADDITION" at bounding box center [39, 143] width 43 height 5
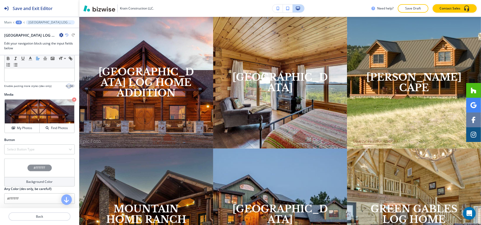
scroll to position [113, 0]
click at [32, 148] on h4 "Select Button Type" at bounding box center [20, 149] width 27 height 5
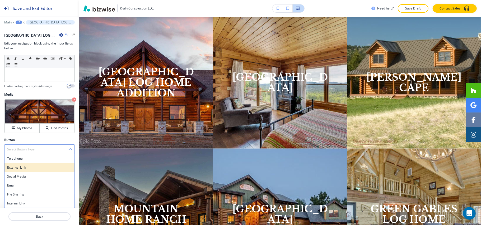
click at [22, 170] on div "External Link" at bounding box center [39, 167] width 70 height 9
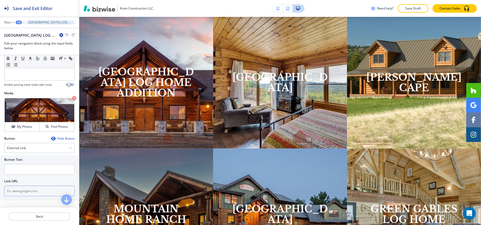
click at [23, 194] on input "text" at bounding box center [39, 191] width 70 height 11
paste input "[URL][DOMAIN_NAME]"
type input "[URL][DOMAIN_NAME]"
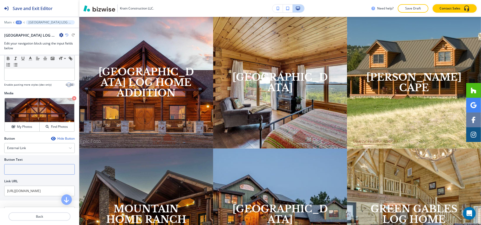
click at [20, 172] on input "text" at bounding box center [39, 169] width 70 height 11
paste input "Check Details"
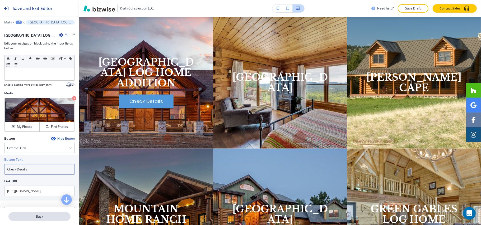
type input "Check Details"
click at [50, 218] on p "Back" at bounding box center [39, 217] width 61 height 5
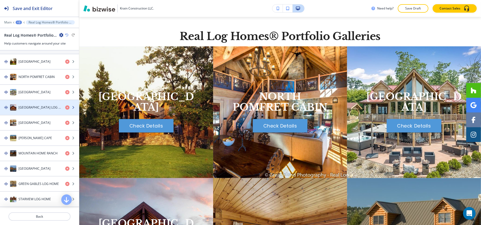
scroll to position [70, 0]
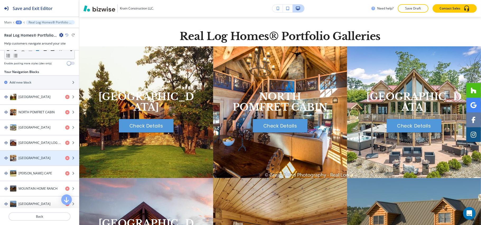
click at [29, 164] on div "button" at bounding box center [39, 164] width 79 height 4
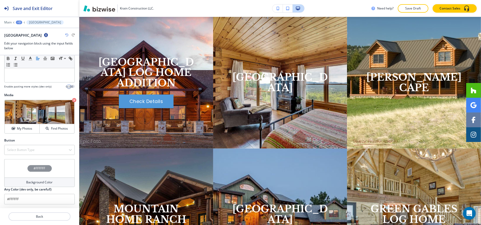
scroll to position [108, 0]
click at [27, 148] on h4 "Select Button Type" at bounding box center [20, 149] width 27 height 5
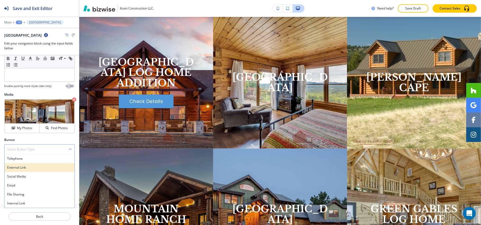
click at [23, 169] on h4 "External Link" at bounding box center [39, 168] width 65 height 5
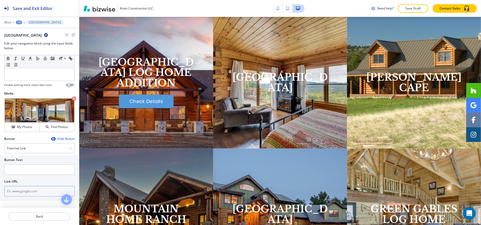
click at [20, 192] on input "text" at bounding box center [39, 191] width 70 height 11
paste input "[URL][DOMAIN_NAME]"
type input "[URL][DOMAIN_NAME]"
click at [22, 171] on input "text" at bounding box center [39, 170] width 70 height 11
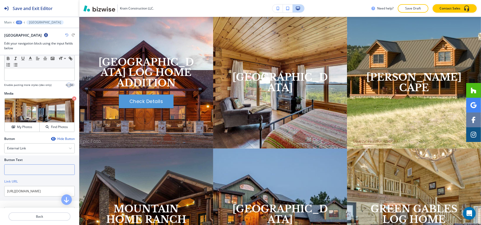
scroll to position [0, 0]
click at [32, 172] on input "text" at bounding box center [39, 170] width 70 height 11
paste input "Check Details"
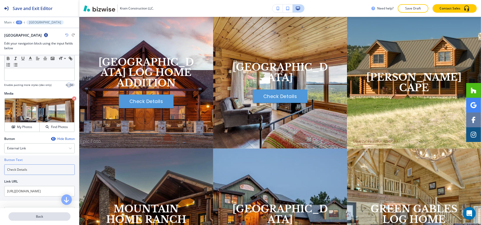
type input "Check Details"
click at [36, 218] on p "Back" at bounding box center [39, 217] width 61 height 5
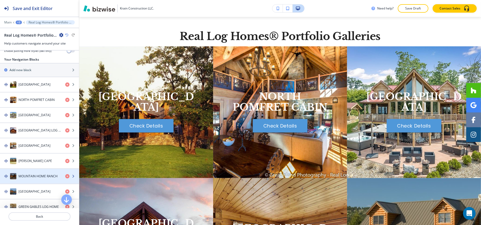
scroll to position [70, 0]
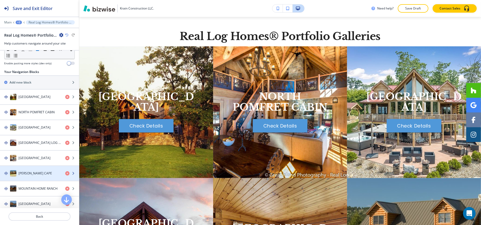
click at [28, 176] on h4 "[PERSON_NAME] CAPE" at bounding box center [35, 173] width 34 height 5
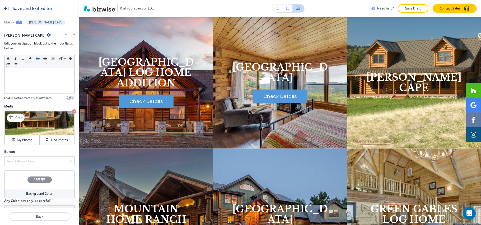
scroll to position [106, 0]
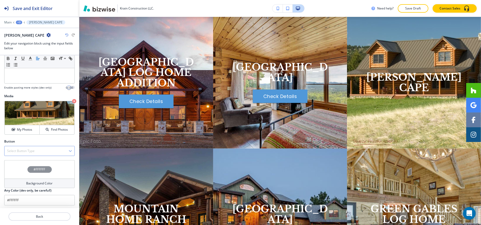
click at [24, 148] on div "Button Select Button Type Telephone External Link Social Media Email File Shari…" at bounding box center [39, 147] width 70 height 17
click at [24, 149] on div "Select Button Type" at bounding box center [39, 152] width 70 height 10
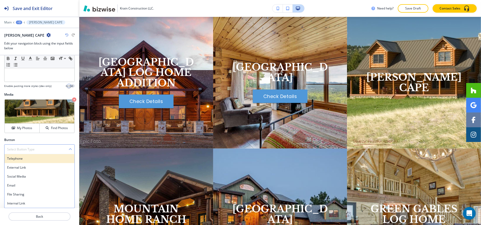
scroll to position [108, 0]
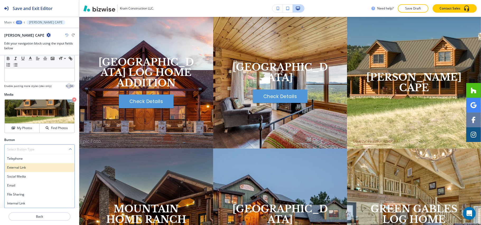
click at [24, 168] on h4 "External Link" at bounding box center [39, 168] width 65 height 5
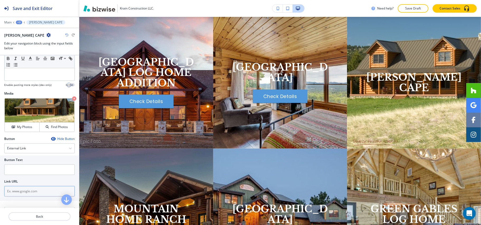
click at [24, 194] on input "text" at bounding box center [39, 191] width 70 height 11
paste input "[URL][DOMAIN_NAME][PERSON_NAME]"
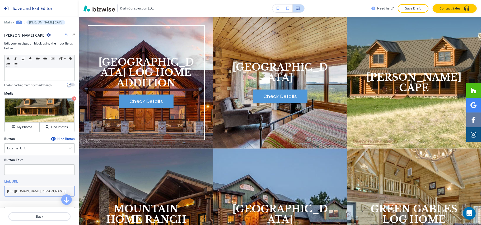
type input "[URL][DOMAIN_NAME][PERSON_NAME]"
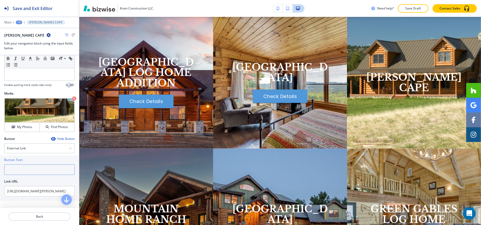
click at [14, 172] on input "text" at bounding box center [39, 170] width 70 height 11
paste input "Check Details"
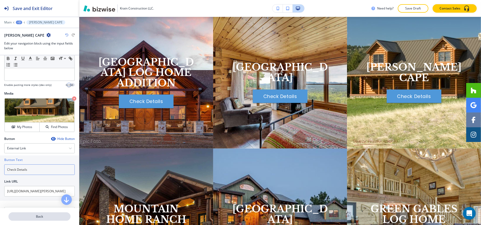
type input "Check Details"
click at [44, 219] on p "Back" at bounding box center [39, 217] width 61 height 5
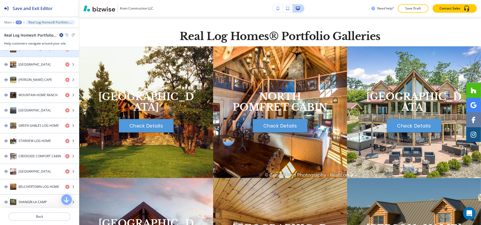
scroll to position [176, 0]
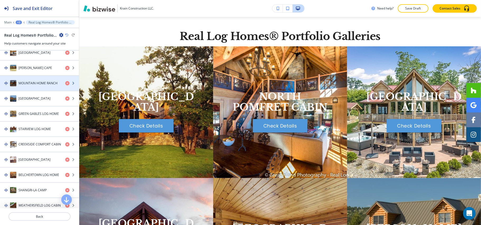
click at [31, 83] on h4 "MOUNTAIN HOME RANCH" at bounding box center [37, 83] width 39 height 5
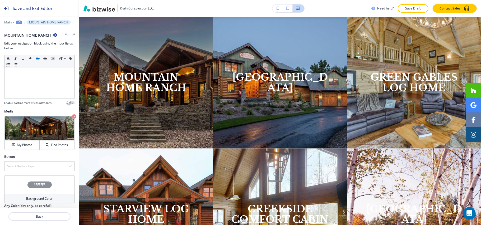
scroll to position [106, 0]
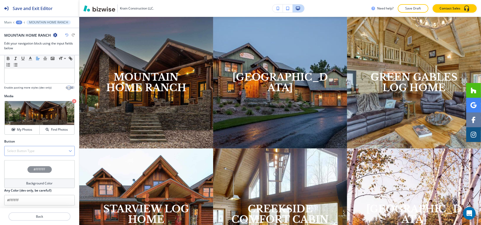
click at [27, 149] on div "Select Button Type" at bounding box center [39, 152] width 70 height 10
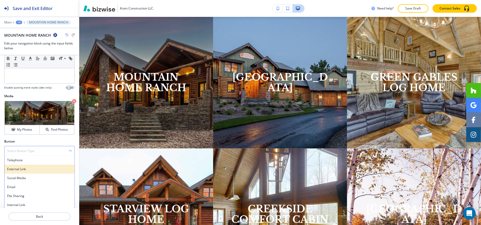
click at [20, 171] on h4 "External Link" at bounding box center [39, 169] width 65 height 5
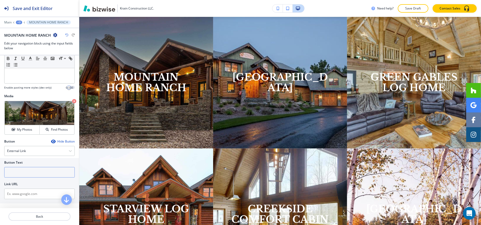
click at [19, 176] on input "text" at bounding box center [39, 172] width 70 height 11
paste input "Check Details"
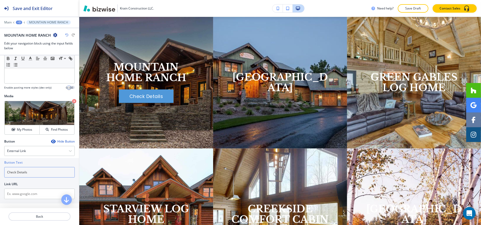
type input "Check Details"
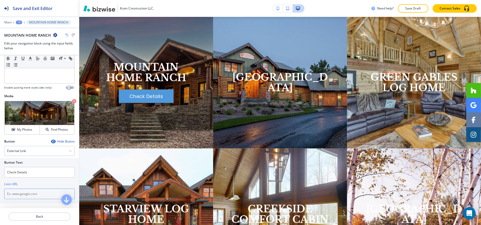
drag, startPoint x: 23, startPoint y: 195, endPoint x: 28, endPoint y: 193, distance: 4.6
click at [23, 195] on input "text" at bounding box center [39, 194] width 70 height 11
paste input "[URL][DOMAIN_NAME]"
type input "[URL][DOMAIN_NAME]"
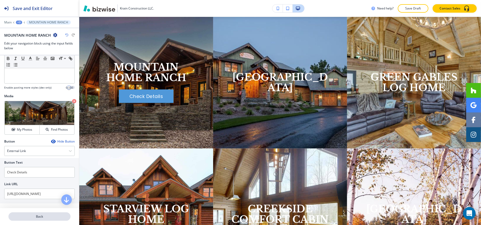
click at [39, 216] on p "Back" at bounding box center [39, 217] width 61 height 5
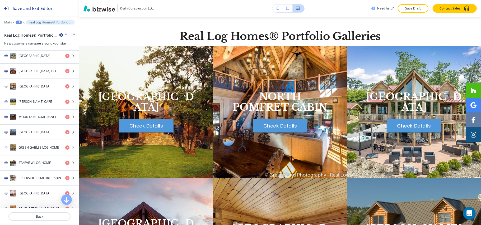
scroll to position [141, 0]
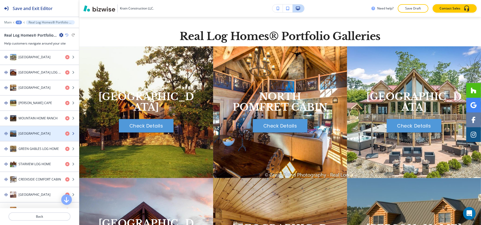
click at [25, 131] on div "button" at bounding box center [39, 128] width 79 height 4
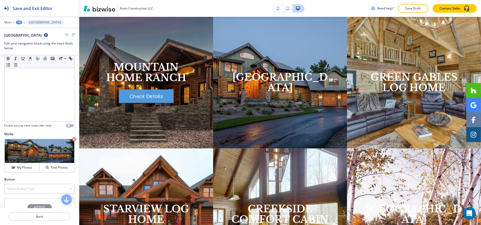
scroll to position [106, 0]
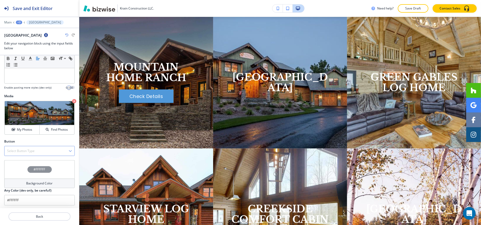
click at [25, 154] on h4 "Select Button Type" at bounding box center [20, 151] width 27 height 5
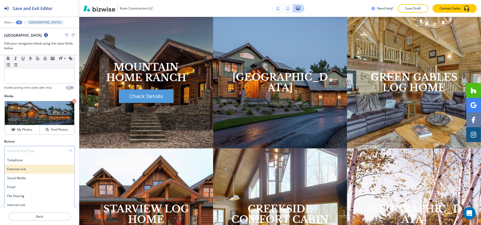
click at [22, 171] on h4 "External Link" at bounding box center [39, 169] width 65 height 5
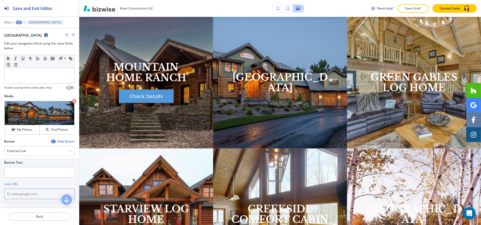
click at [21, 196] on input "text" at bounding box center [39, 194] width 70 height 11
paste input "[URL][DOMAIN_NAME]"
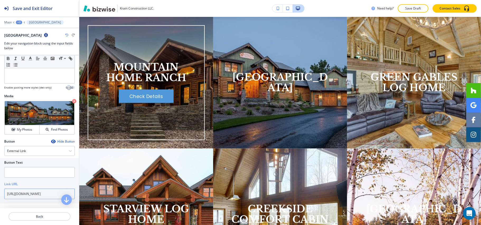
type input "[URL][DOMAIN_NAME]"
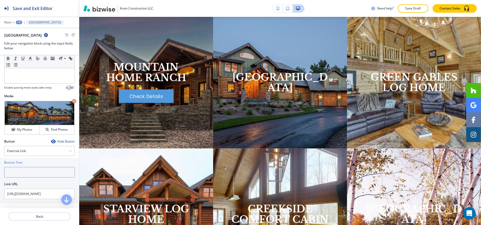
click at [26, 176] on input "text" at bounding box center [39, 172] width 70 height 11
paste input "Check Details"
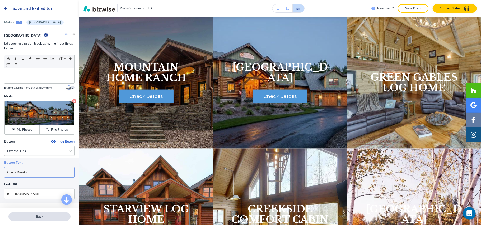
type input "Check Details"
click at [30, 215] on p "Back" at bounding box center [39, 217] width 61 height 5
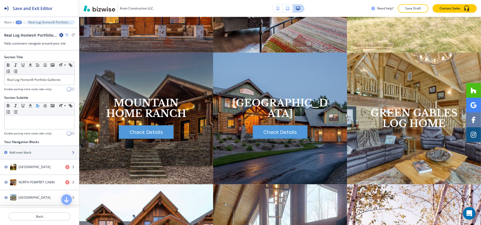
scroll to position [365, 0]
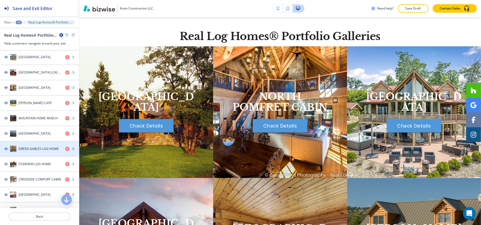
click at [30, 152] on h4 "GREEN GABLES LOG HOME" at bounding box center [38, 149] width 40 height 5
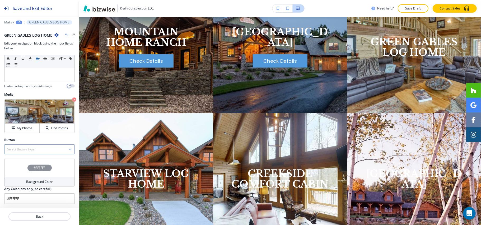
click at [30, 145] on div "Select Button Type" at bounding box center [39, 150] width 70 height 10
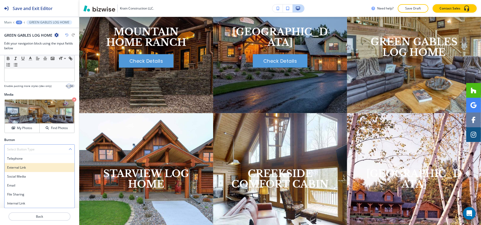
click at [21, 171] on div "External Link" at bounding box center [39, 167] width 70 height 9
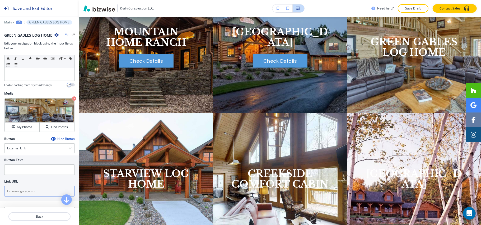
click at [24, 188] on div "Link URL" at bounding box center [39, 188] width 70 height 17
click at [23, 192] on input "text" at bounding box center [39, 191] width 70 height 11
paste input "[URL][DOMAIN_NAME]"
type input "[URL][DOMAIN_NAME]"
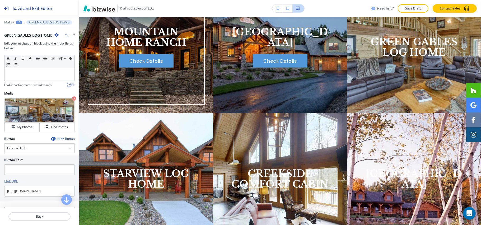
scroll to position [0, 0]
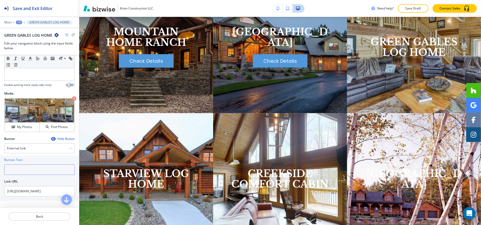
click at [27, 169] on input "text" at bounding box center [39, 170] width 70 height 11
paste input "Check Details"
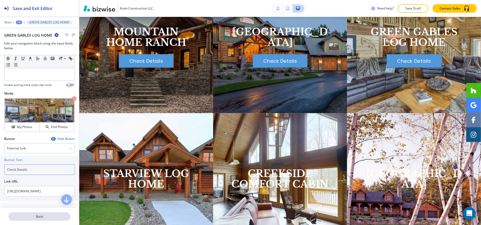
type input "Check Details"
click at [41, 215] on p "Back" at bounding box center [39, 217] width 61 height 5
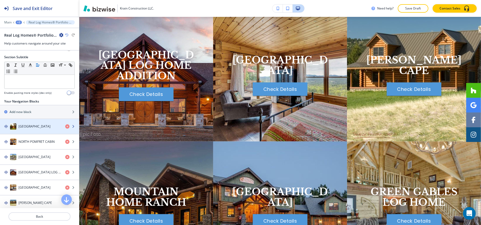
scroll to position [278, 0]
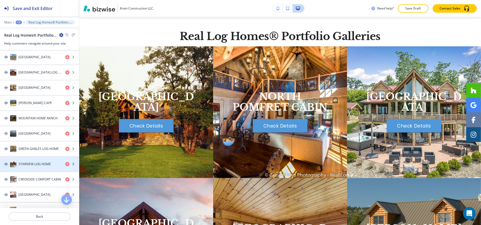
click at [26, 172] on div "button" at bounding box center [39, 170] width 79 height 4
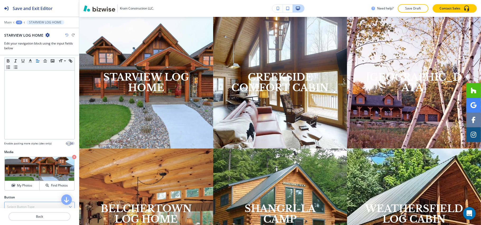
scroll to position [108, 0]
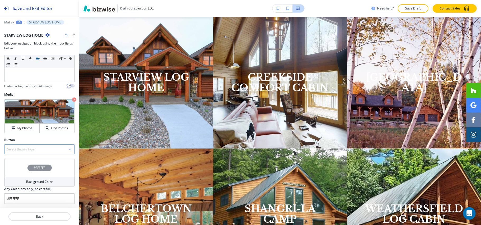
click at [27, 150] on h4 "Select Button Type" at bounding box center [20, 149] width 27 height 5
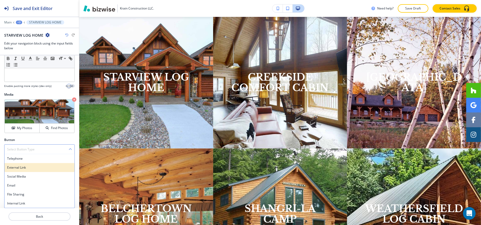
click at [25, 168] on h4 "External Link" at bounding box center [39, 168] width 65 height 5
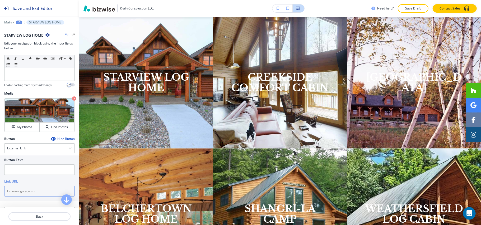
click at [24, 195] on input "text" at bounding box center [39, 191] width 70 height 11
paste input "[URL][DOMAIN_NAME]"
type input "[URL][DOMAIN_NAME]"
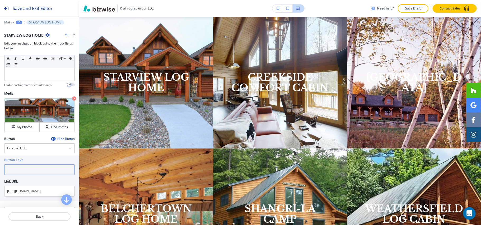
click at [23, 172] on input "text" at bounding box center [39, 170] width 70 height 11
paste input "Check Details"
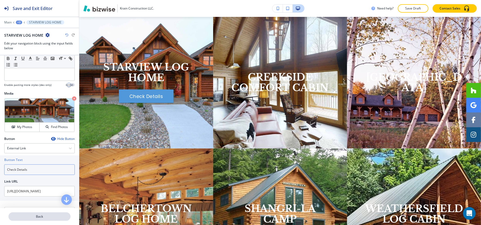
type input "Check Details"
click at [35, 218] on p "Back" at bounding box center [39, 217] width 61 height 5
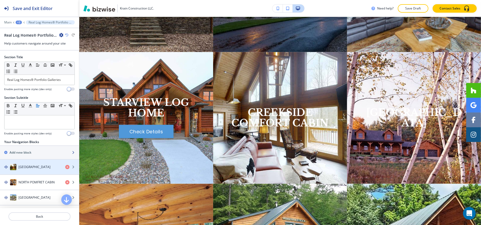
scroll to position [493, 0]
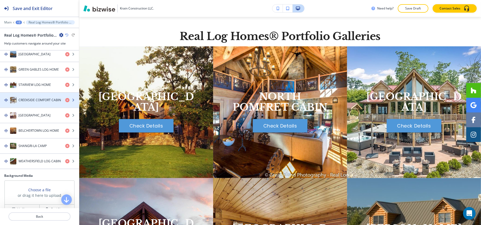
click at [31, 101] on h4 "CREEKSIDE COMFORT CABIN" at bounding box center [39, 100] width 43 height 5
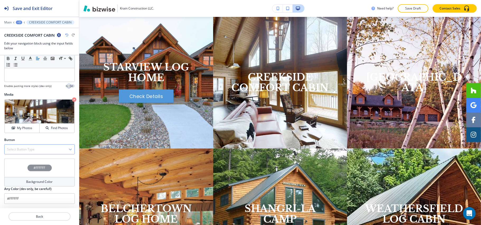
click at [33, 150] on h4 "Select Button Type" at bounding box center [20, 149] width 27 height 5
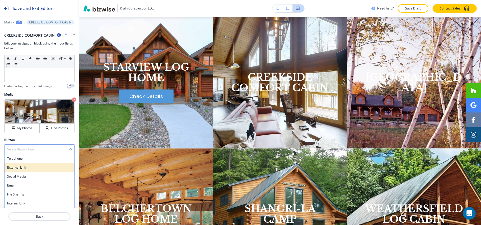
click at [26, 166] on h4 "External Link" at bounding box center [39, 168] width 65 height 5
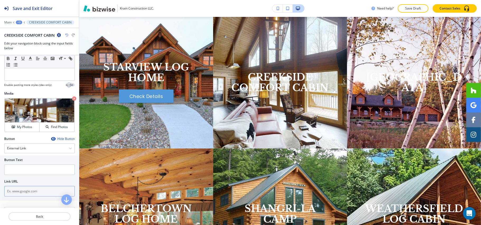
click at [20, 190] on input "text" at bounding box center [39, 191] width 70 height 11
paste input "[URL][DOMAIN_NAME]"
type input "[URL][DOMAIN_NAME]"
click at [29, 173] on input "text" at bounding box center [39, 170] width 70 height 11
paste input "Check Details"
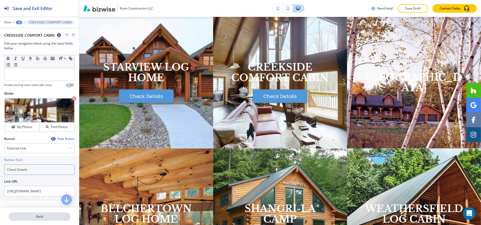
type input "Check Details"
click at [48, 217] on p "Back" at bounding box center [39, 217] width 61 height 5
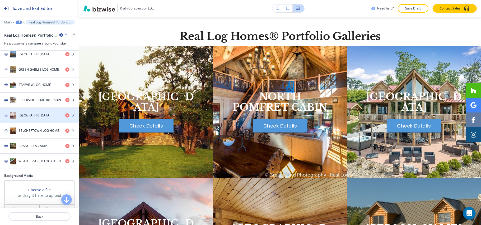
click at [33, 118] on h4 "[GEOGRAPHIC_DATA]" at bounding box center [34, 115] width 32 height 5
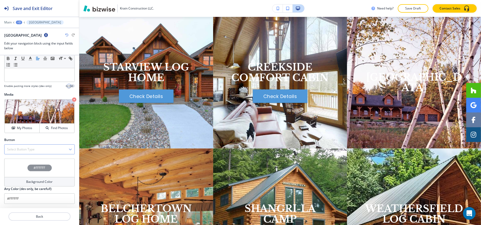
click at [36, 146] on div "Select Button Type" at bounding box center [39, 150] width 70 height 10
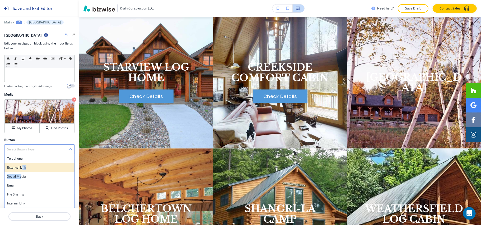
drag, startPoint x: 21, startPoint y: 175, endPoint x: 23, endPoint y: 169, distance: 5.8
click at [23, 169] on div "Telephone External Link Social Media Email File Sharing Internal Link" at bounding box center [39, 181] width 70 height 54
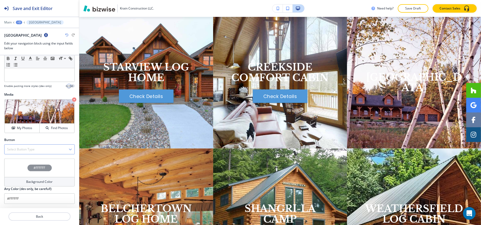
click at [25, 145] on div "Select Button Type" at bounding box center [39, 150] width 70 height 10
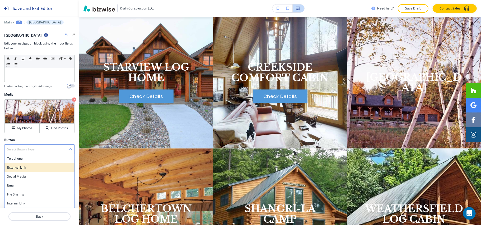
click at [20, 166] on h4 "External Link" at bounding box center [39, 168] width 65 height 5
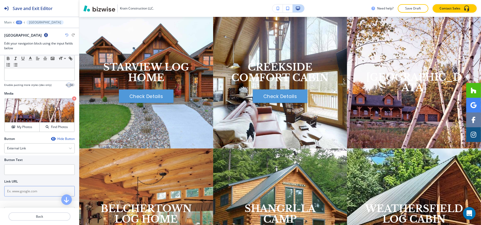
click at [23, 188] on div "Link URL" at bounding box center [39, 188] width 70 height 17
click at [22, 191] on input "text" at bounding box center [39, 191] width 70 height 11
paste input "[URL][DOMAIN_NAME]"
type input "[URL][DOMAIN_NAME]"
click at [18, 172] on input "text" at bounding box center [39, 170] width 70 height 11
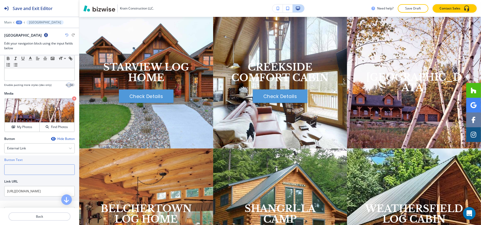
paste input "Check Details"
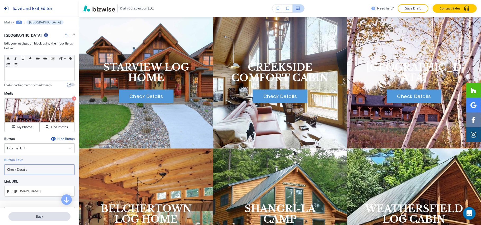
type input "Check Details"
click at [39, 219] on p "Back" at bounding box center [39, 217] width 61 height 5
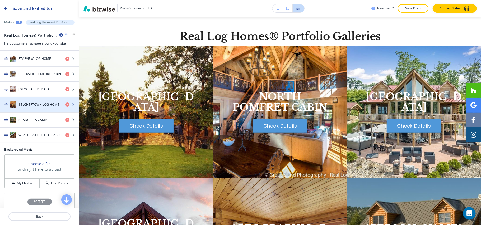
click at [30, 107] on h4 "BELCHERTOWN LOG HOME" at bounding box center [38, 104] width 41 height 5
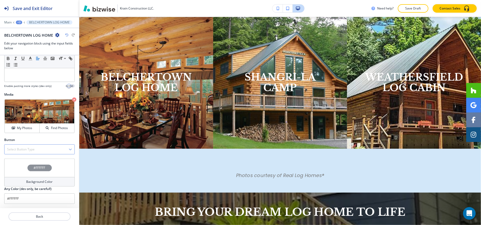
click at [20, 149] on h4 "Select Button Type" at bounding box center [20, 149] width 27 height 5
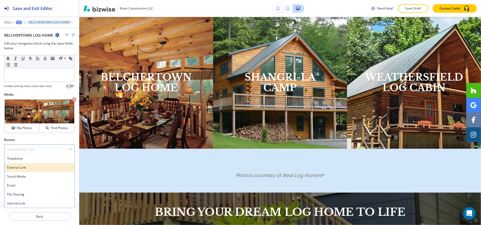
click at [22, 167] on h4 "External Link" at bounding box center [39, 168] width 65 height 5
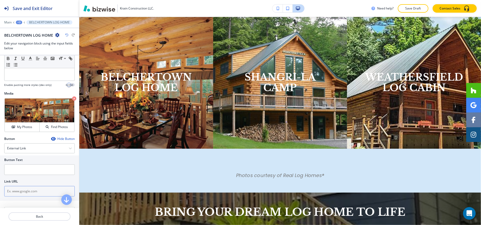
click at [26, 192] on input "text" at bounding box center [39, 191] width 70 height 11
paste input "[URL][DOMAIN_NAME]"
type input "[URL][DOMAIN_NAME]"
click at [33, 172] on input "text" at bounding box center [39, 170] width 70 height 11
click at [31, 170] on input "text" at bounding box center [39, 170] width 70 height 11
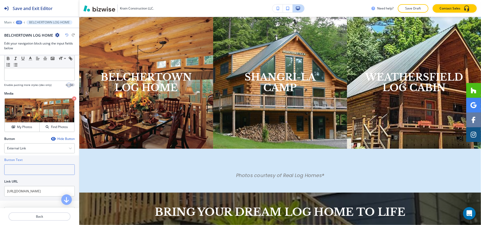
paste input "Check Details"
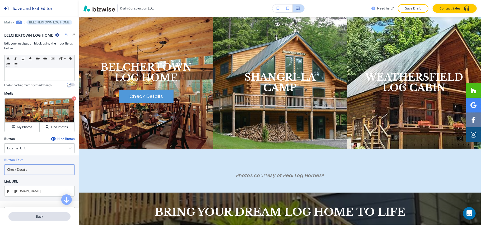
type input "Check Details"
click at [33, 219] on p "Back" at bounding box center [39, 217] width 61 height 5
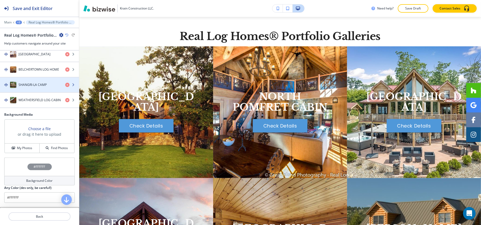
click at [29, 87] on h4 "SHANGRI-LA CAMP" at bounding box center [32, 85] width 28 height 5
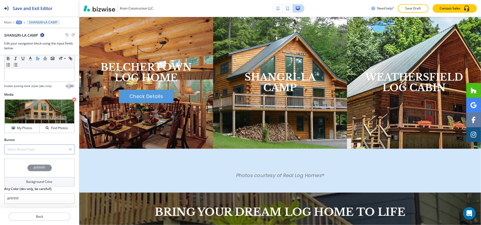
drag, startPoint x: 16, startPoint y: 148, endPoint x: 18, endPoint y: 149, distance: 3.0
click at [16, 149] on h4 "Select Button Type" at bounding box center [20, 149] width 27 height 5
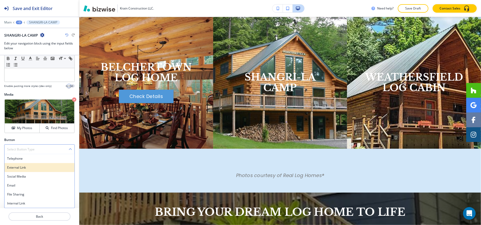
click at [25, 169] on h4 "External Link" at bounding box center [39, 168] width 65 height 5
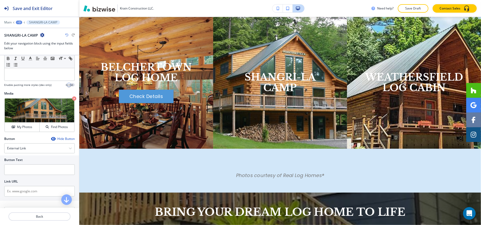
click at [34, 182] on div "Link URL" at bounding box center [39, 182] width 70 height 5
click at [34, 175] on input "text" at bounding box center [39, 170] width 70 height 11
paste input "[URL][DOMAIN_NAME]"
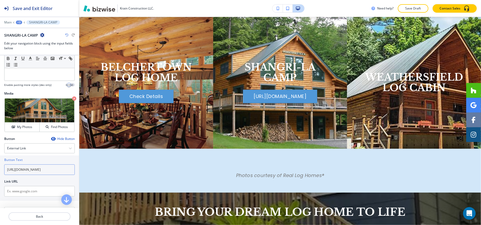
click at [38, 175] on input "[URL][DOMAIN_NAME]" at bounding box center [39, 170] width 70 height 11
type input "[URL][DOMAIN_NAME]"
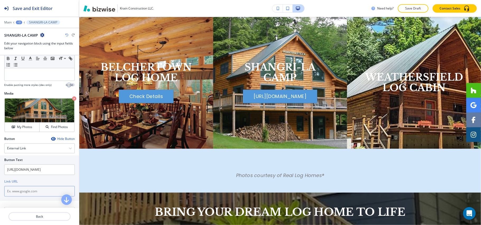
click at [26, 194] on input "text" at bounding box center [39, 191] width 70 height 11
paste input "[URL][DOMAIN_NAME]"
type input "[URL][DOMAIN_NAME]"
click at [48, 172] on input "[URL][DOMAIN_NAME]" at bounding box center [39, 170] width 70 height 11
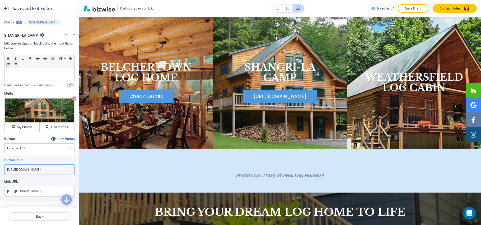
click at [48, 172] on input "[URL][DOMAIN_NAME]" at bounding box center [39, 170] width 70 height 11
paste input "Check Details"
type input "Check Details"
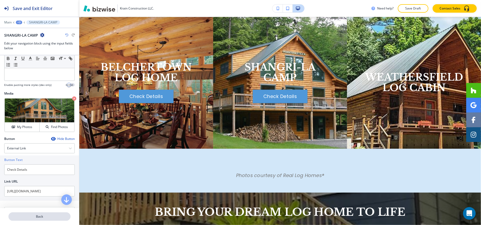
click at [44, 215] on p "Back" at bounding box center [39, 217] width 61 height 5
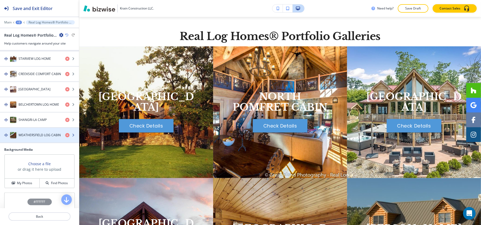
click at [41, 138] on h4 "WEATHERSFIELD LOG CABIN" at bounding box center [39, 135] width 42 height 5
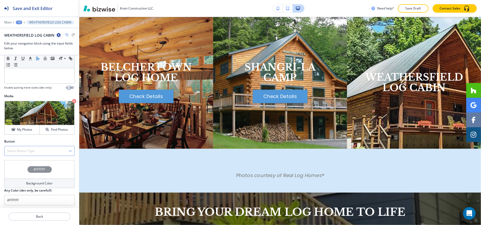
click at [19, 153] on h4 "Select Button Type" at bounding box center [20, 151] width 27 height 5
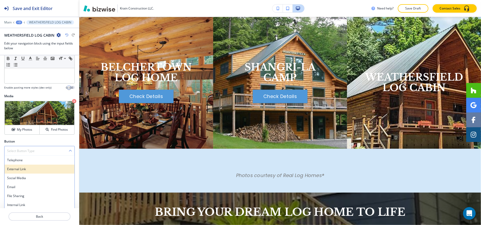
click at [23, 172] on h4 "External Link" at bounding box center [39, 169] width 65 height 5
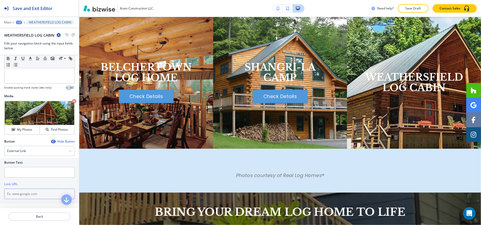
click at [21, 198] on input "text" at bounding box center [39, 194] width 70 height 11
paste input "[URL][DOMAIN_NAME]"
type input "[URL][DOMAIN_NAME]"
click at [30, 171] on input "text" at bounding box center [39, 172] width 70 height 11
click at [31, 172] on input "text" at bounding box center [39, 172] width 70 height 11
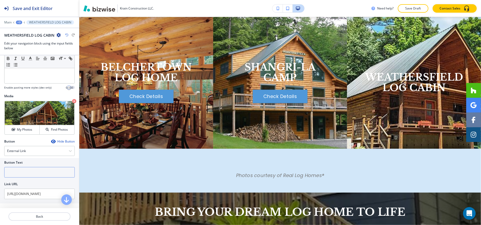
paste input "Check Details"
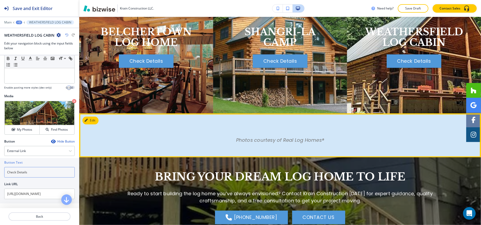
type input "Check Details"
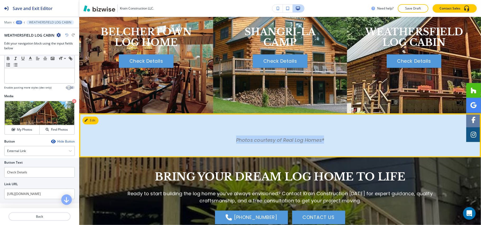
drag, startPoint x: 323, startPoint y: 138, endPoint x: 360, endPoint y: 138, distance: 36.4
click at [360, 138] on p "Photos courtesy of Real Log Homes®" at bounding box center [280, 140] width 309 height 8
copy small "Photos courtesy of Real Log Homes®"
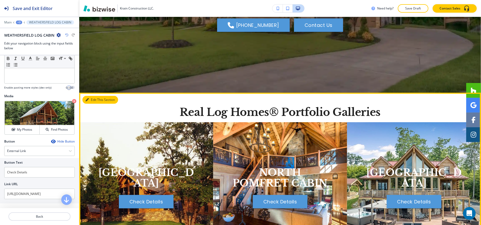
click at [87, 100] on icon "button" at bounding box center [87, 99] width 3 height 3
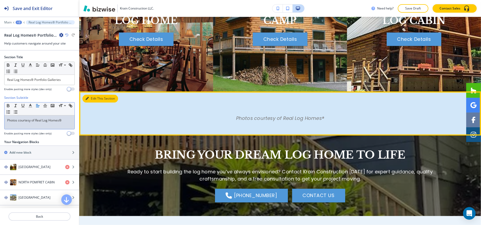
click at [90, 95] on button "Edit This Section" at bounding box center [100, 99] width 36 height 8
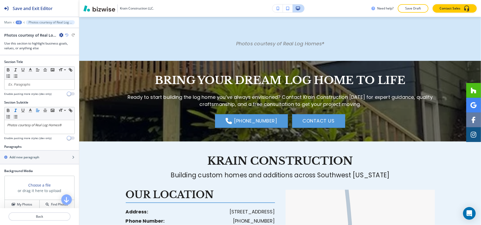
click at [62, 36] on icon "button" at bounding box center [61, 35] width 4 height 4
click at [68, 66] on button "Delete Section" at bounding box center [76, 63] width 34 height 10
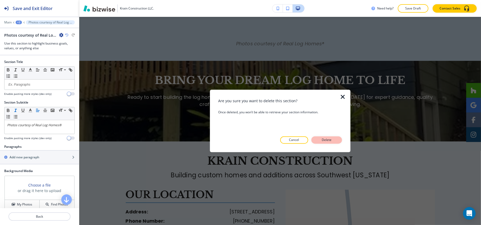
click at [326, 143] on button "Delete" at bounding box center [326, 140] width 31 height 7
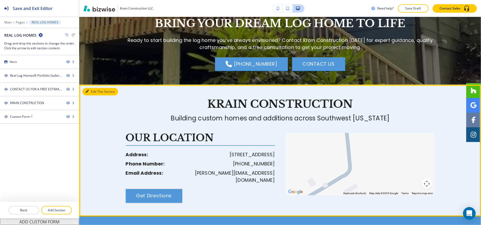
drag, startPoint x: 92, startPoint y: 91, endPoint x: 89, endPoint y: 93, distance: 3.4
click at [92, 91] on button "Edit This Section" at bounding box center [100, 92] width 36 height 8
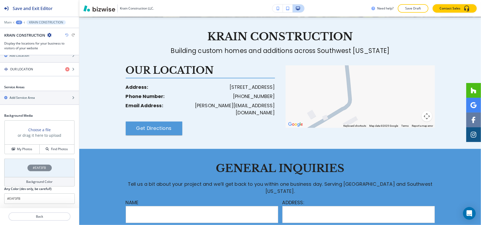
click at [14, 173] on div "#EAF3FB" at bounding box center [39, 168] width 70 height 18
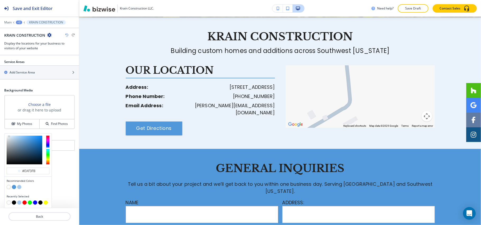
click at [10, 188] on button "button" at bounding box center [9, 187] width 4 height 4
type input "#FFFFFF"
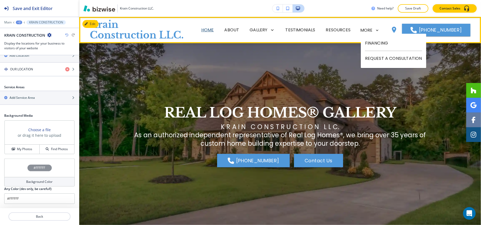
click at [214, 30] on p "HOME" at bounding box center [207, 30] width 13 height 6
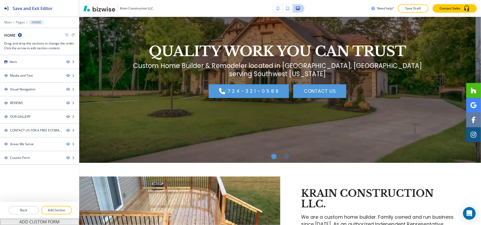
scroll to position [0, 0]
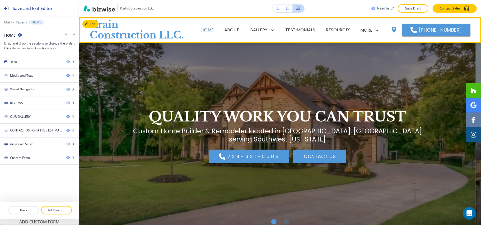
click at [209, 31] on p "HOME" at bounding box center [207, 30] width 13 height 6
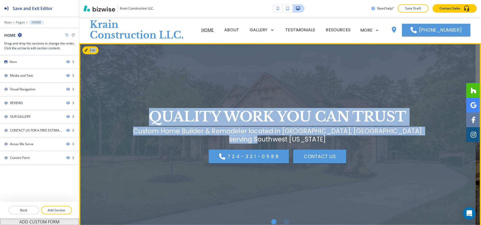
drag, startPoint x: 474, startPoint y: 71, endPoint x: 467, endPoint y: 80, distance: 11.9
click at [446, 60] on div "QUALITY WORK YOU CAN TRUST Custom Home Builder & Remodeler located in [GEOGRAPH…" at bounding box center [277, 136] width 396 height 158
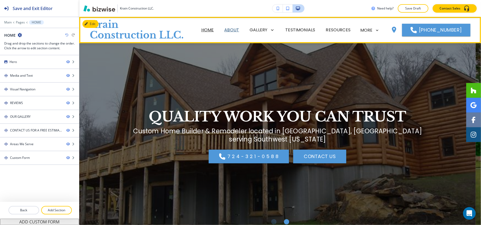
click at [235, 31] on p "ABOUT" at bounding box center [231, 30] width 15 height 6
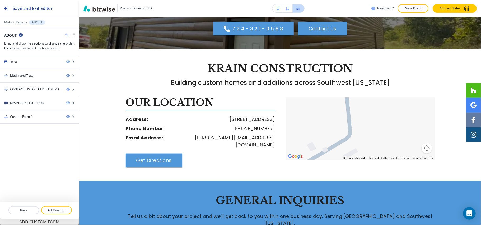
scroll to position [417, 0]
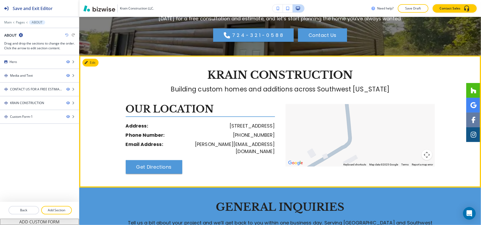
drag, startPoint x: 193, startPoint y: 71, endPoint x: 398, endPoint y: 89, distance: 206.4
click at [398, 89] on div "KRAIN CONSTRUCTION Building custom homes and additions across [GEOGRAPHIC_DATA]…" at bounding box center [280, 121] width 309 height 105
copy div "KRAIN CONSTRUCTION Building custom homes and additions across Southwest [US_STA…"
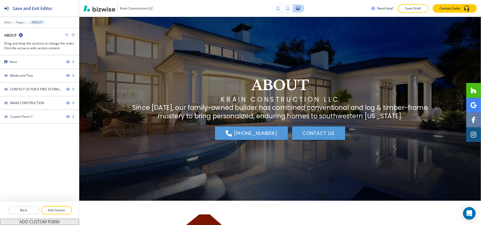
scroll to position [0, 0]
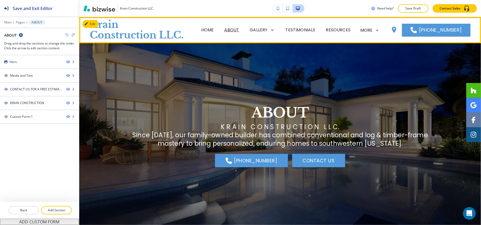
click at [214, 30] on p "HOME" at bounding box center [207, 30] width 13 height 6
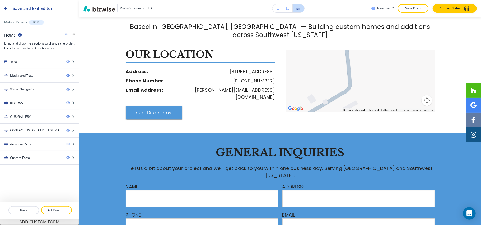
scroll to position [1008, 0]
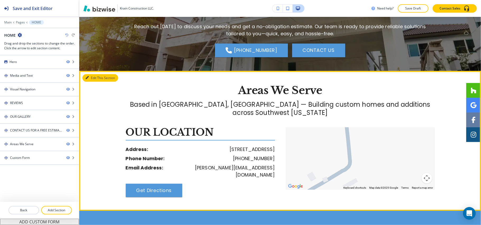
click at [95, 74] on button "Edit This Section" at bounding box center [100, 78] width 36 height 8
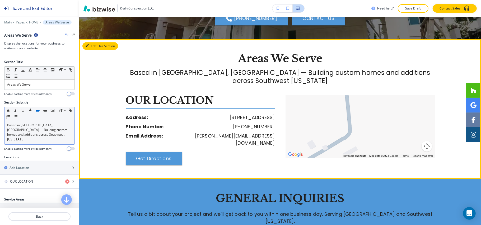
scroll to position [1054, 0]
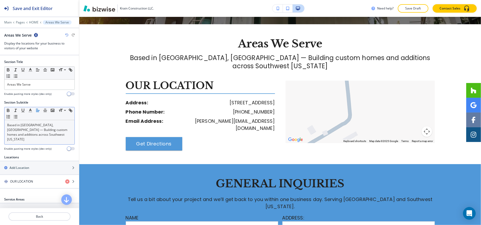
click at [37, 133] on p "Based in [GEOGRAPHIC_DATA], [GEOGRAPHIC_DATA] — Building custom homes and addit…" at bounding box center [39, 132] width 65 height 19
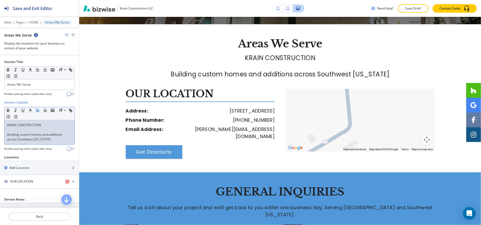
scroll to position [0, 0]
drag, startPoint x: 48, startPoint y: 127, endPoint x: 0, endPoint y: 126, distance: 47.5
click at [0, 126] on div "Section Subtitle Small Normal Large Huge KRAIN CONSTRUCTION Building custom hom…" at bounding box center [39, 127] width 79 height 55
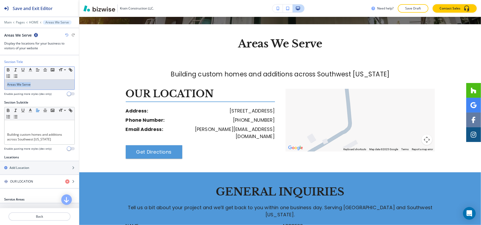
drag, startPoint x: 44, startPoint y: 85, endPoint x: 0, endPoint y: 82, distance: 43.4
click at [0, 83] on div "Section Title Small Normal Large Huge Areas We Serve Enable pasting more styles…" at bounding box center [39, 80] width 79 height 41
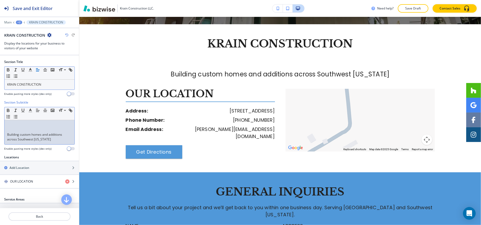
click at [5, 134] on div "Building custom homes and additions across Southwest [US_STATE]" at bounding box center [39, 132] width 70 height 24
click at [6, 138] on div "Building custom homes and additions across Southwest [US_STATE]" at bounding box center [39, 132] width 70 height 24
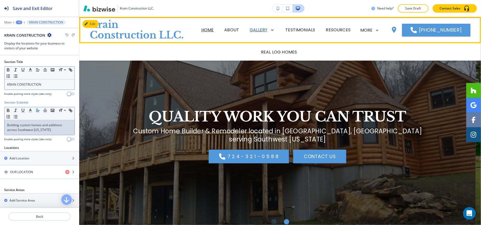
click at [260, 30] on p "GALLERY" at bounding box center [258, 30] width 18 height 6
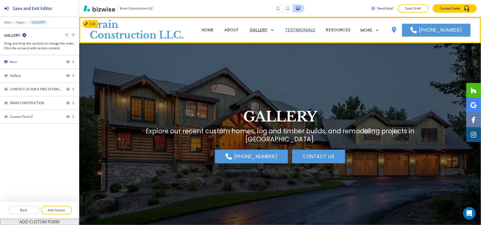
click at [300, 29] on p "TESTIMONIALS" at bounding box center [300, 30] width 30 height 6
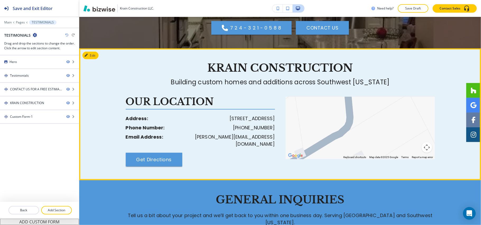
scroll to position [450, 0]
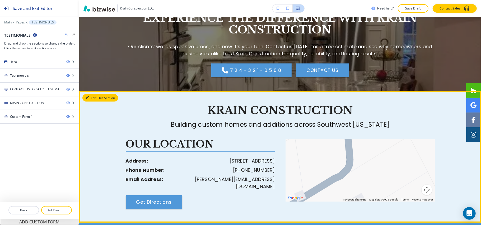
click at [91, 94] on button "Edit This Section" at bounding box center [100, 98] width 36 height 8
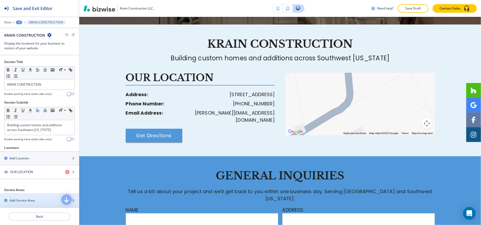
scroll to position [517, 0]
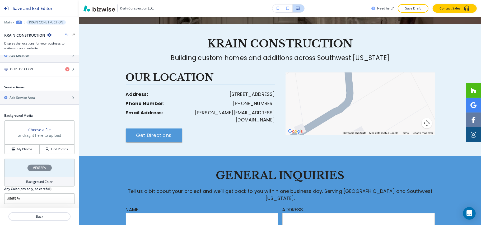
click at [15, 168] on div "#E6F2FA" at bounding box center [39, 168] width 70 height 18
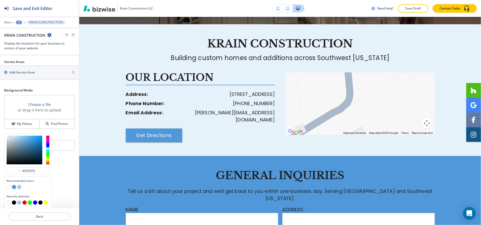
click at [10, 186] on button "button" at bounding box center [9, 187] width 4 height 4
type input "#FFFFFF"
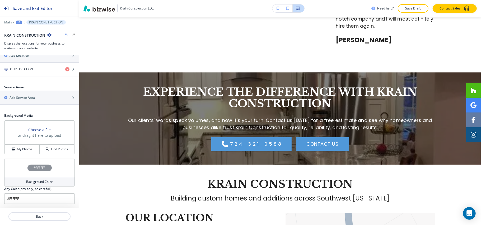
scroll to position [0, 0]
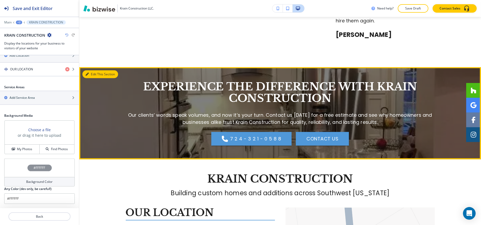
click at [91, 70] on button "Edit This Section" at bounding box center [100, 74] width 36 height 8
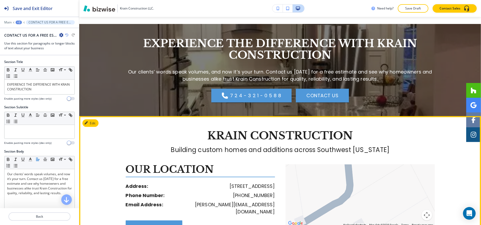
scroll to position [495, 0]
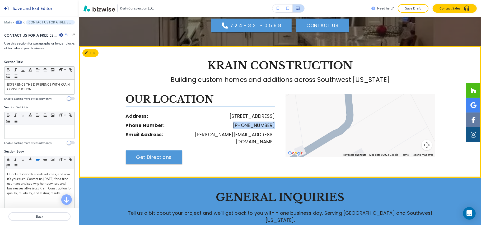
drag, startPoint x: 276, startPoint y: 117, endPoint x: 161, endPoint y: 132, distance: 115.6
click at [227, 119] on div "OUR LOCATION Address: [STREET_ADDRESS] Phone Number: [PHONE_NUMBER] Email Addre…" at bounding box center [203, 130] width 154 height 70
copy p "[PHONE_NUMBER]"
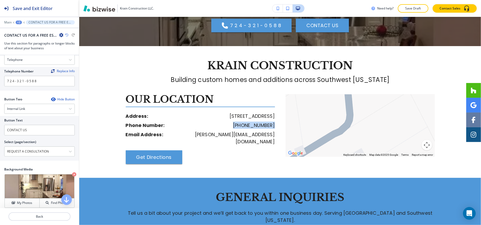
scroll to position [246, 0]
click at [0, 84] on div "Telephone Number Replace Info 7 2 4 - 3 2 1 - 0 5 8 8" at bounding box center [39, 79] width 79 height 24
paste input "[PHONE_NUMBER]"
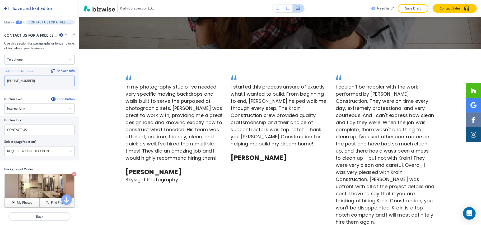
scroll to position [0, 0]
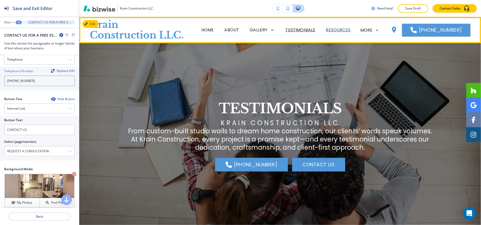
type input "[PHONE_NUMBER]"
click at [334, 31] on p "RESOURCES" at bounding box center [338, 30] width 25 height 6
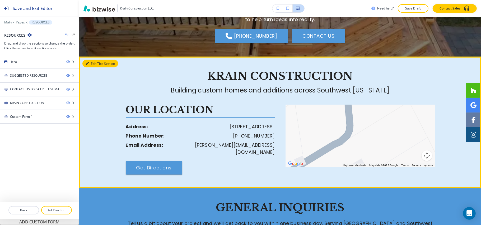
click at [92, 65] on button "Edit This Section" at bounding box center [100, 64] width 36 height 8
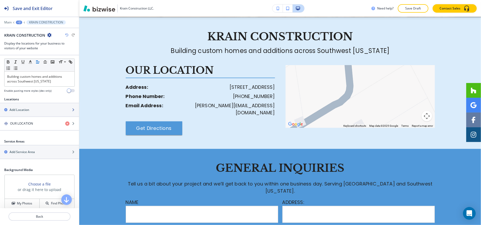
scroll to position [105, 0]
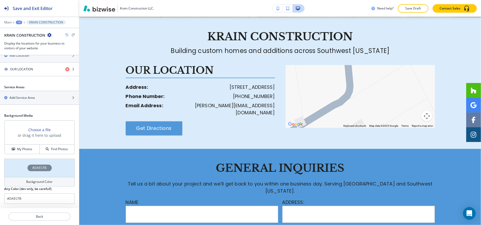
click at [18, 168] on div "#DAECFB" at bounding box center [39, 168] width 70 height 18
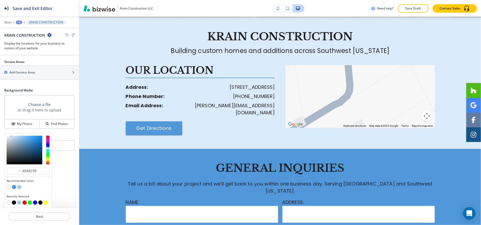
click at [7, 187] on button "button" at bounding box center [9, 187] width 4 height 4
type input "#FFFFFF"
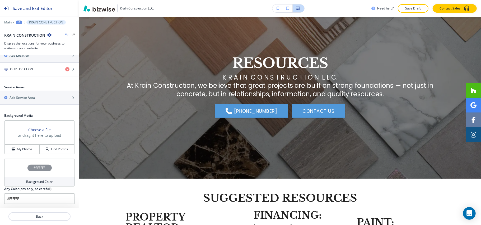
scroll to position [0, 0]
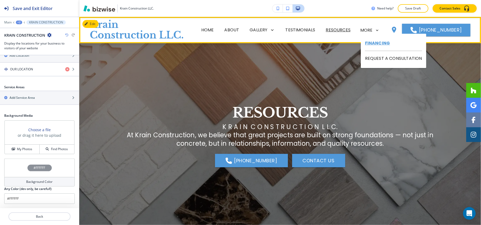
click at [372, 45] on p "FINANCING" at bounding box center [393, 43] width 57 height 15
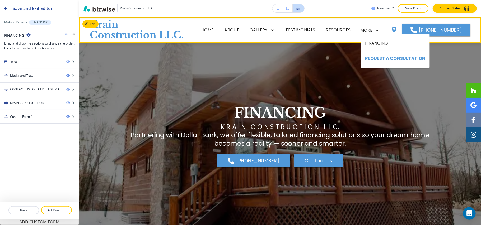
click at [376, 57] on p "REQUEST A CONSULTATION" at bounding box center [395, 58] width 60 height 15
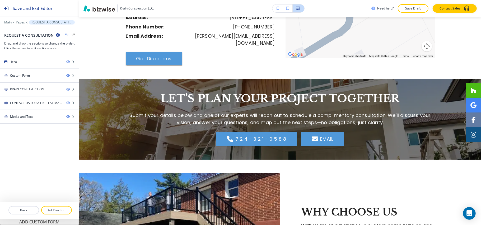
scroll to position [601, 0]
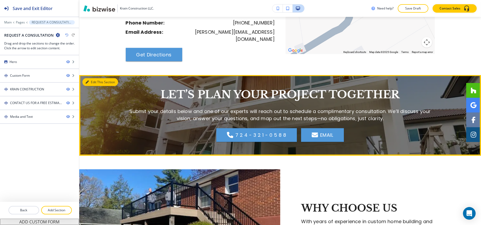
click at [92, 78] on button "Edit This Section" at bounding box center [100, 82] width 36 height 8
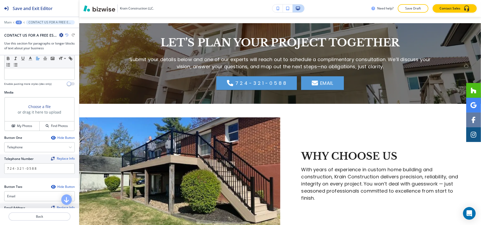
scroll to position [246, 0]
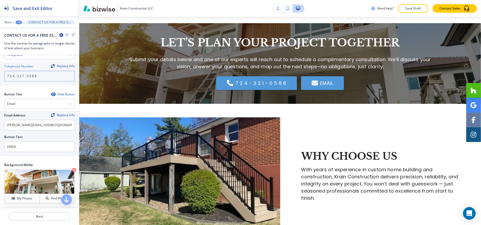
drag, startPoint x: 45, startPoint y: 79, endPoint x: 0, endPoint y: 76, distance: 45.0
click at [0, 76] on div "Telephone Number Replace Info 7 2 4 - 3 2 1 - 0 5 8 8" at bounding box center [39, 74] width 79 height 24
paste input "[PHONE_NUMBER]"
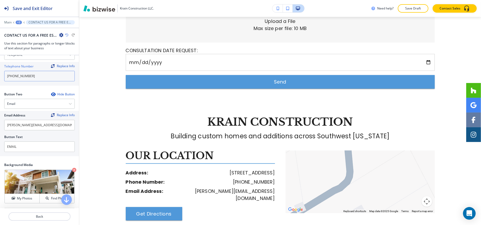
scroll to position [0, 0]
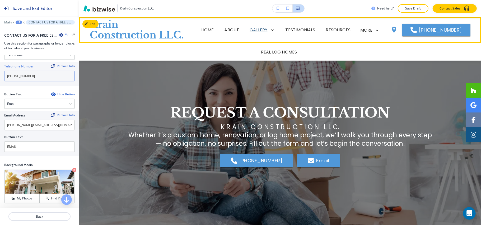
type input "[PHONE_NUMBER]"
click at [261, 31] on p "GALLERY" at bounding box center [258, 30] width 18 height 6
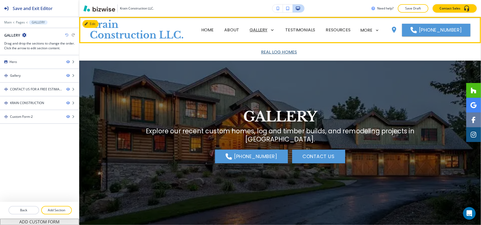
click at [271, 52] on p "REAL LOG HOMES" at bounding box center [279, 52] width 36 height 6
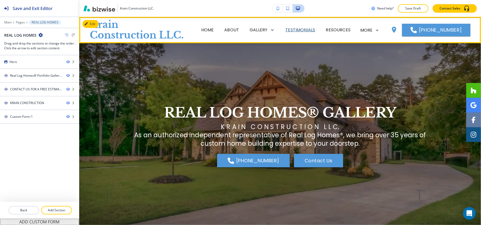
click at [298, 30] on p "TESTIMONIALS" at bounding box center [300, 30] width 30 height 6
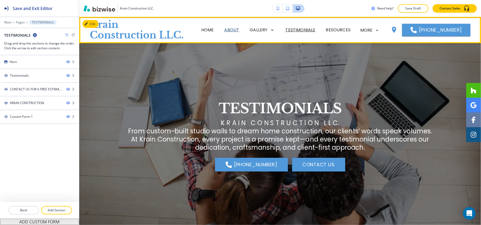
click at [229, 27] on p "ABOUT" at bounding box center [231, 30] width 15 height 6
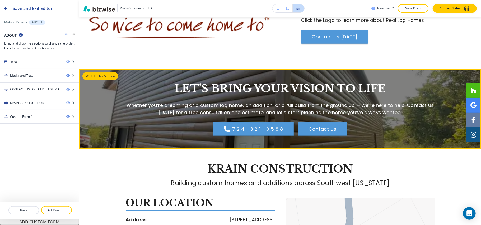
click at [100, 75] on button "Edit This Section" at bounding box center [100, 76] width 36 height 8
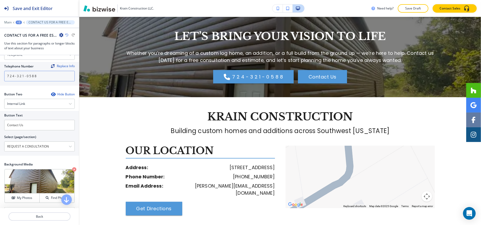
drag, startPoint x: 49, startPoint y: 78, endPoint x: 3, endPoint y: 76, distance: 45.7
click at [0, 76] on div "Telephone Number Replace Info 7 2 4 - 3 2 1 - 0 5 8 8" at bounding box center [39, 74] width 79 height 24
paste input "(724) 321-058"
type input "[PHONE_NUMBER]"
